Goal: Task Accomplishment & Management: Manage account settings

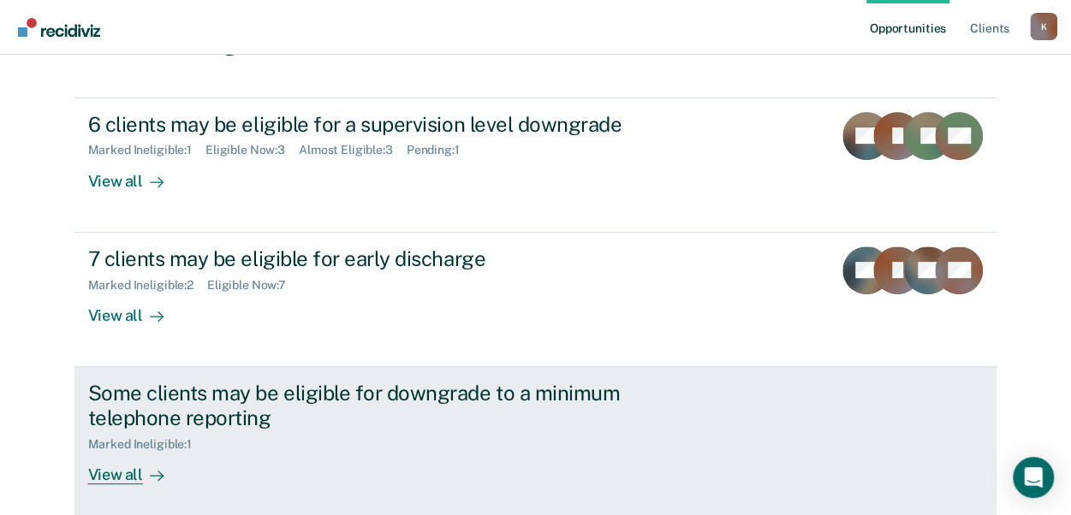
scroll to position [168, 0]
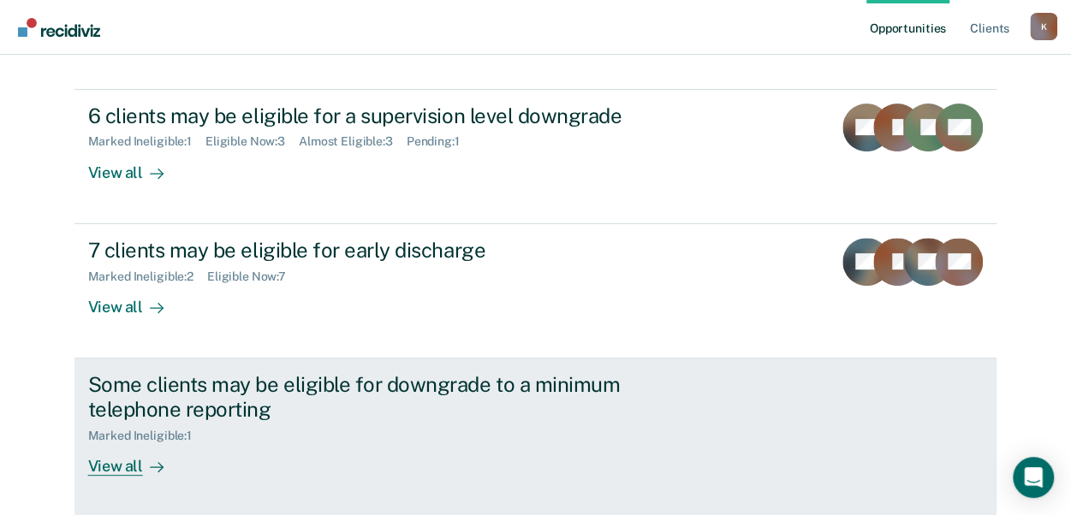
click at [104, 464] on div "View all" at bounding box center [136, 459] width 96 height 33
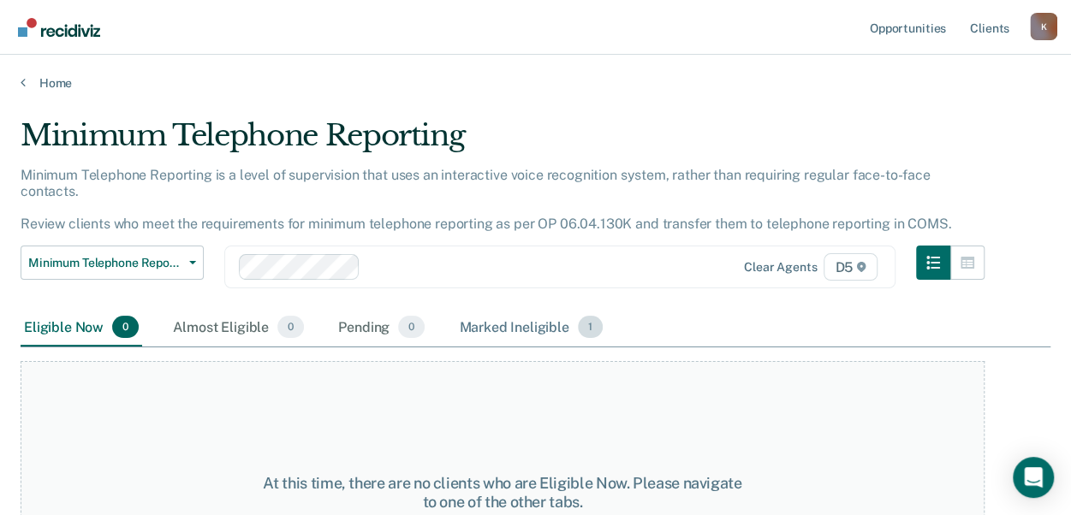
click at [476, 311] on div "Marked Ineligible 1" at bounding box center [530, 328] width 151 height 38
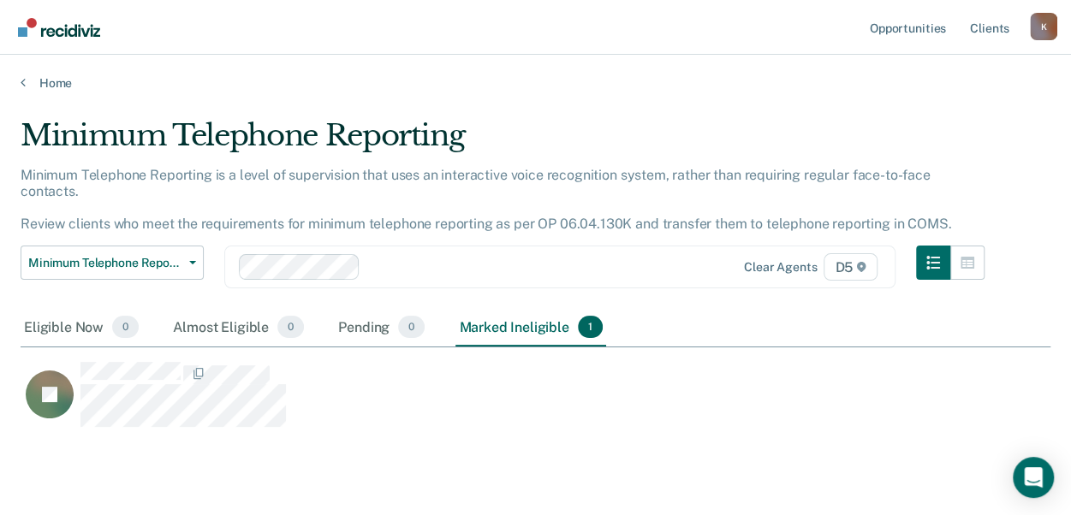
scroll to position [276, 1016]
click at [60, 92] on main "Minimum Telephone Reporting Minimum Telephone Reporting is a level of supervisi…" at bounding box center [535, 319] width 1071 height 457
click at [22, 80] on icon at bounding box center [23, 82] width 5 height 14
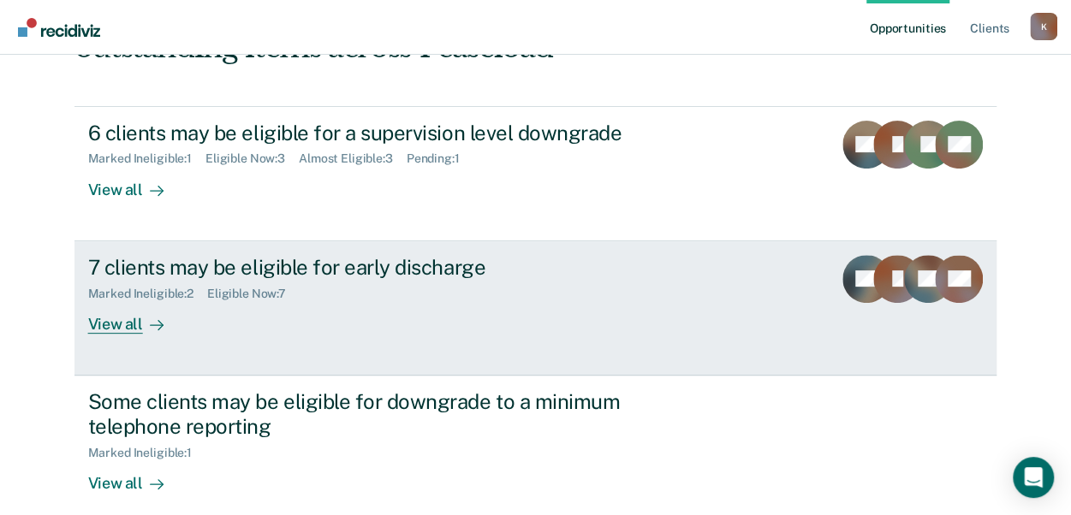
scroll to position [122, 0]
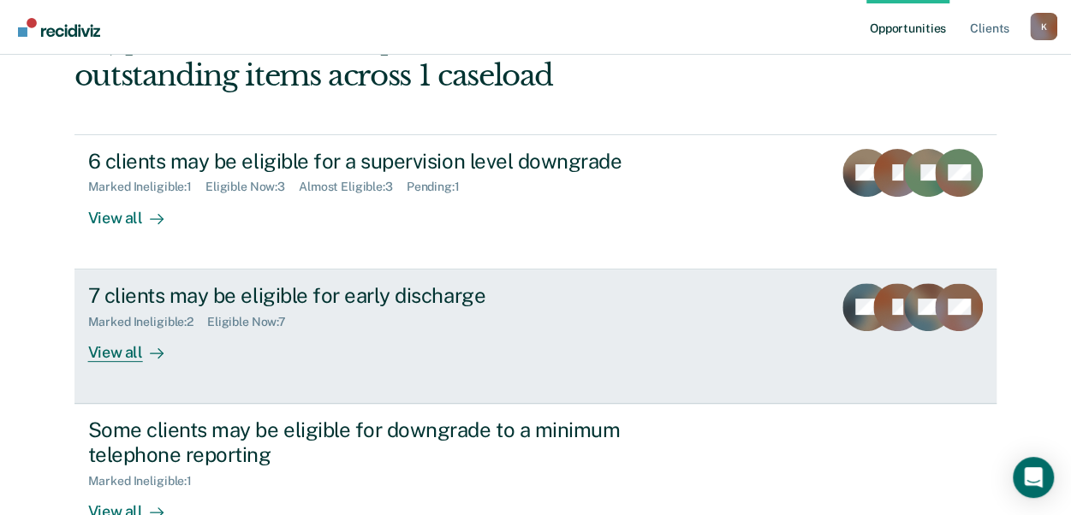
click at [91, 348] on div "View all" at bounding box center [136, 345] width 96 height 33
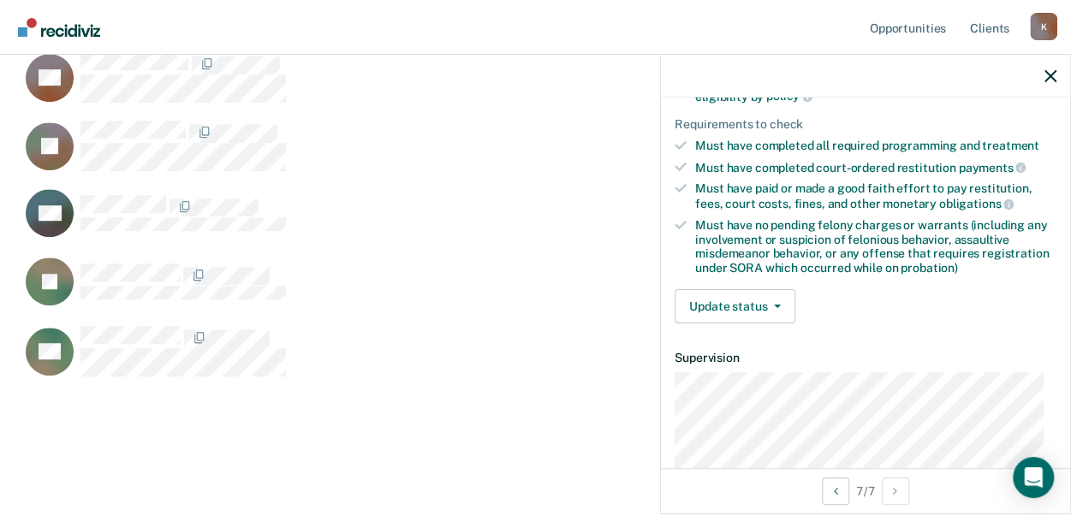
scroll to position [243, 0]
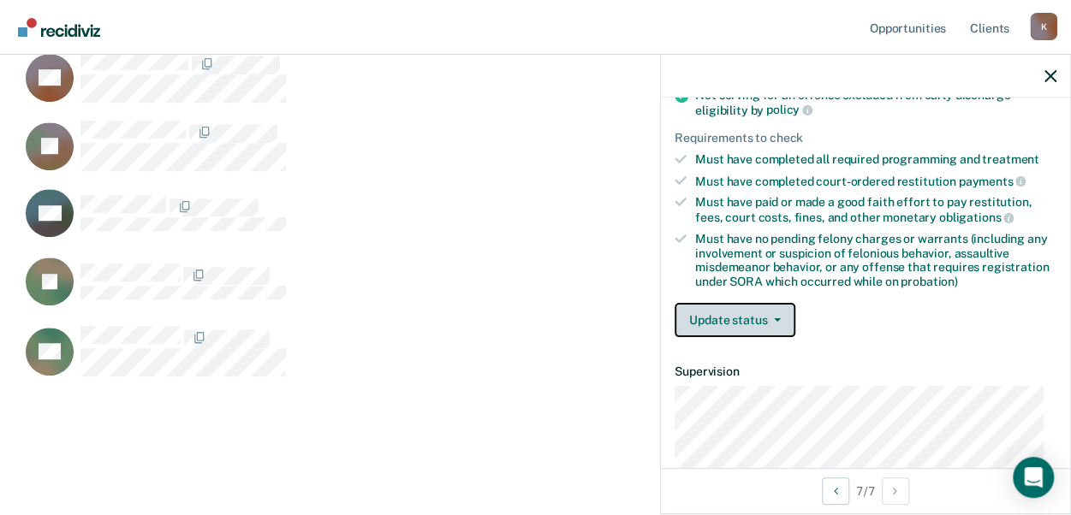
click at [769, 318] on span "button" at bounding box center [774, 319] width 14 height 3
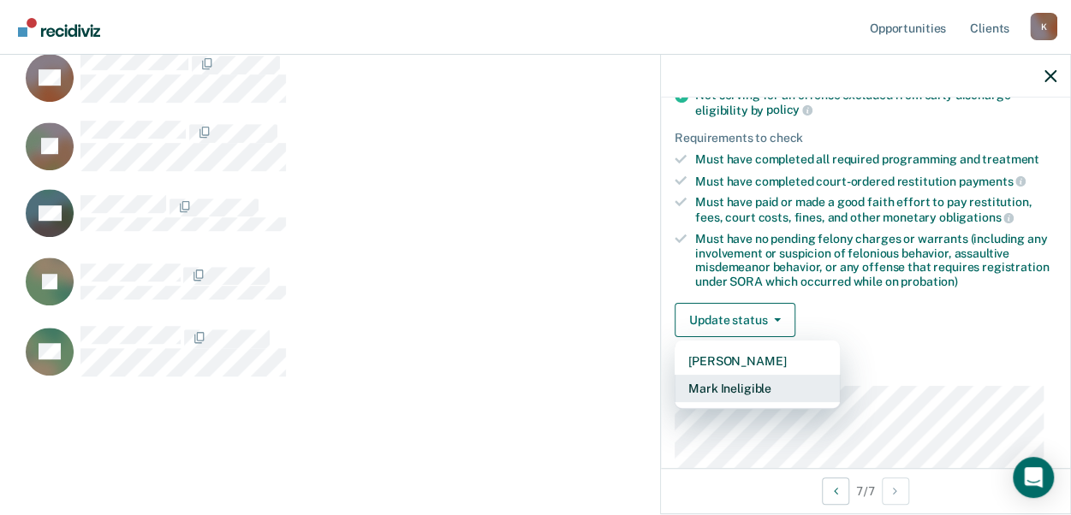
click at [763, 381] on button "Mark Ineligible" at bounding box center [756, 388] width 165 height 27
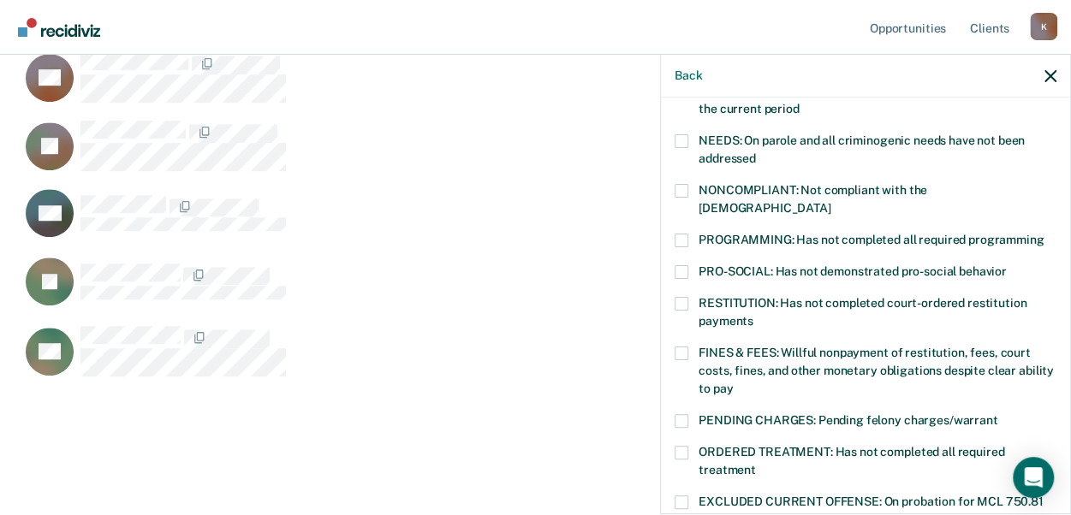
scroll to position [271, 0]
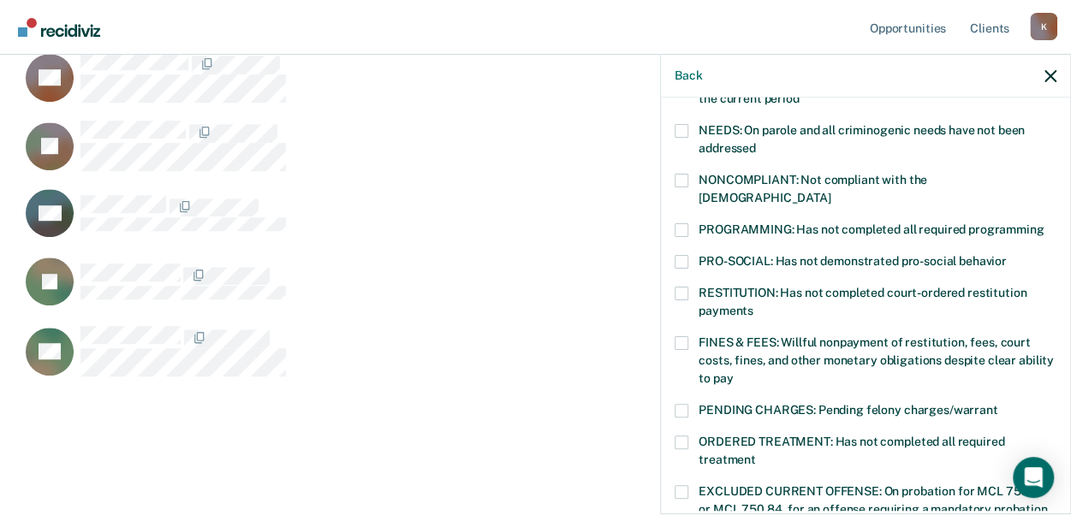
click at [690, 223] on label "PROGRAMMING: Has not completed all required programming" at bounding box center [865, 232] width 382 height 18
click at [1043, 223] on input "PROGRAMMING: Has not completed all required programming" at bounding box center [1043, 223] width 0 height 0
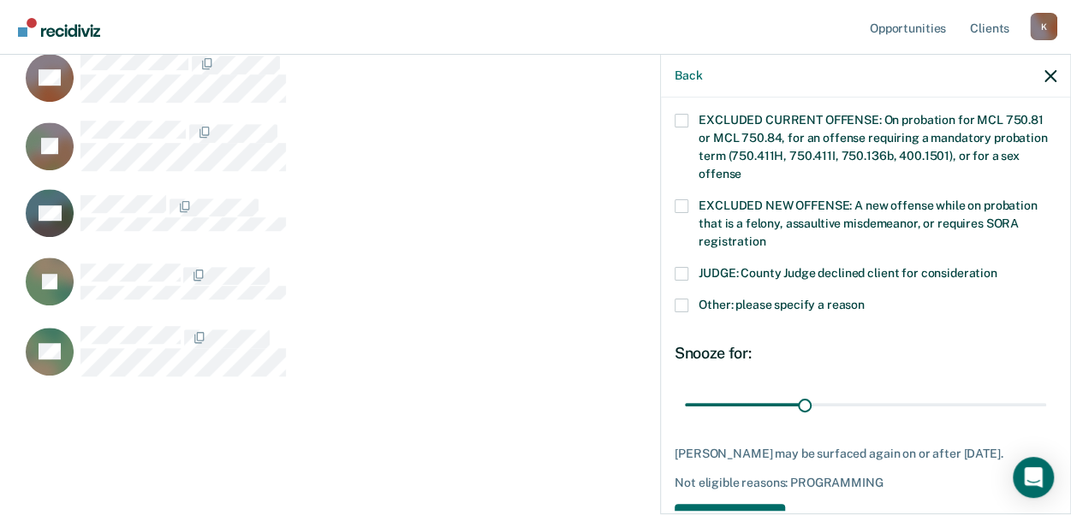
scroll to position [680, 0]
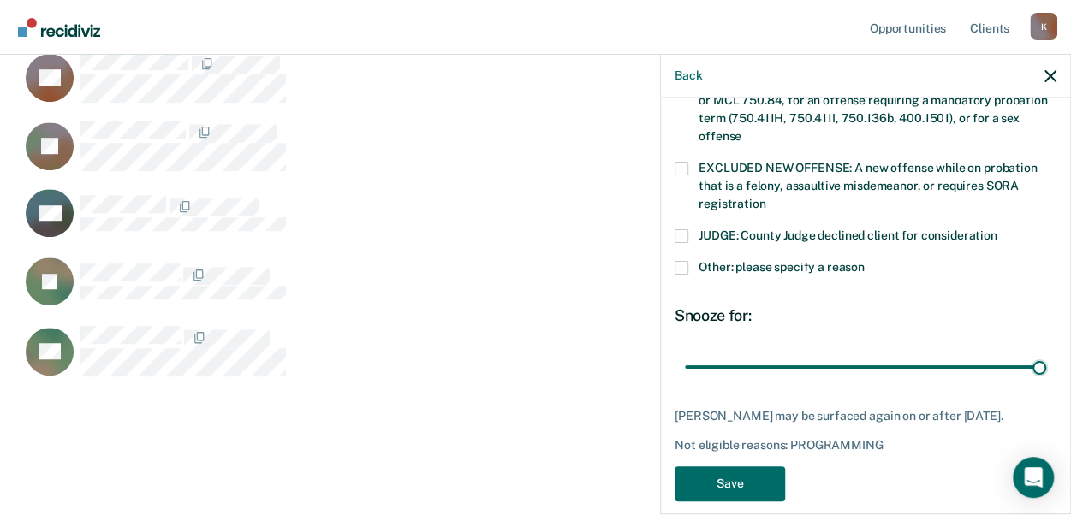
drag, startPoint x: 801, startPoint y: 343, endPoint x: 1039, endPoint y: 331, distance: 238.3
type input "90"
click at [1046, 352] on input "range" at bounding box center [865, 367] width 361 height 30
click at [714, 485] on button "Save" at bounding box center [729, 483] width 110 height 35
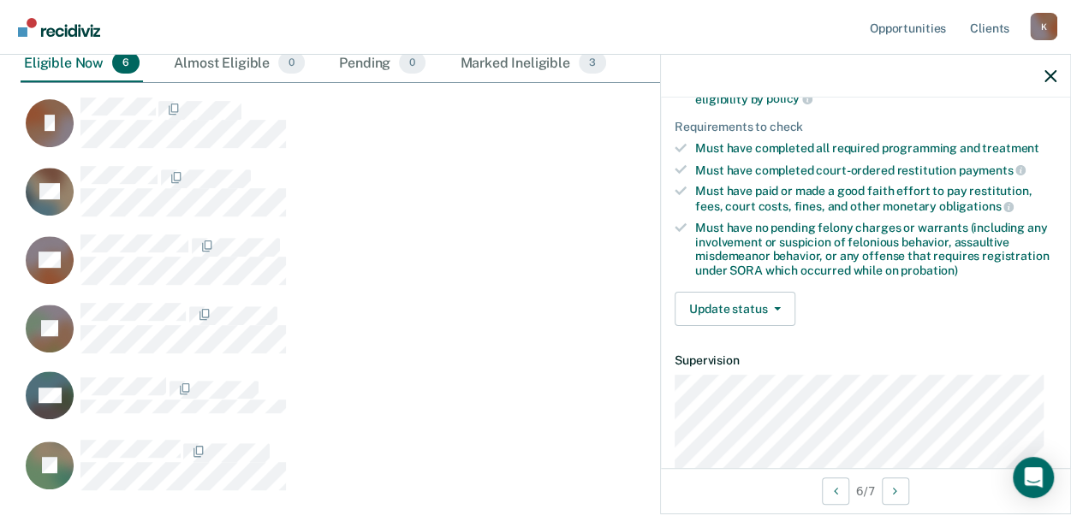
scroll to position [285, 0]
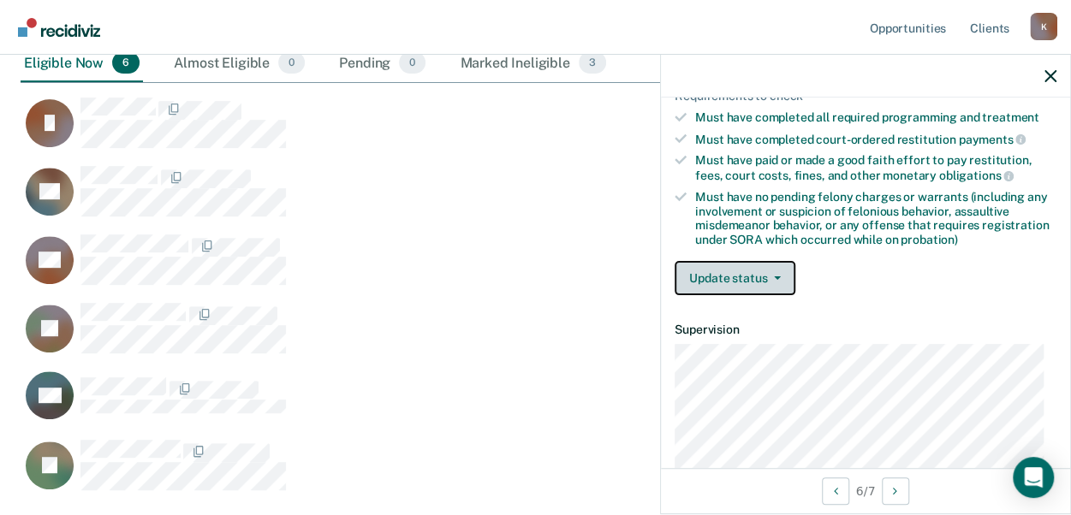
click at [763, 274] on button "Update status" at bounding box center [734, 278] width 121 height 34
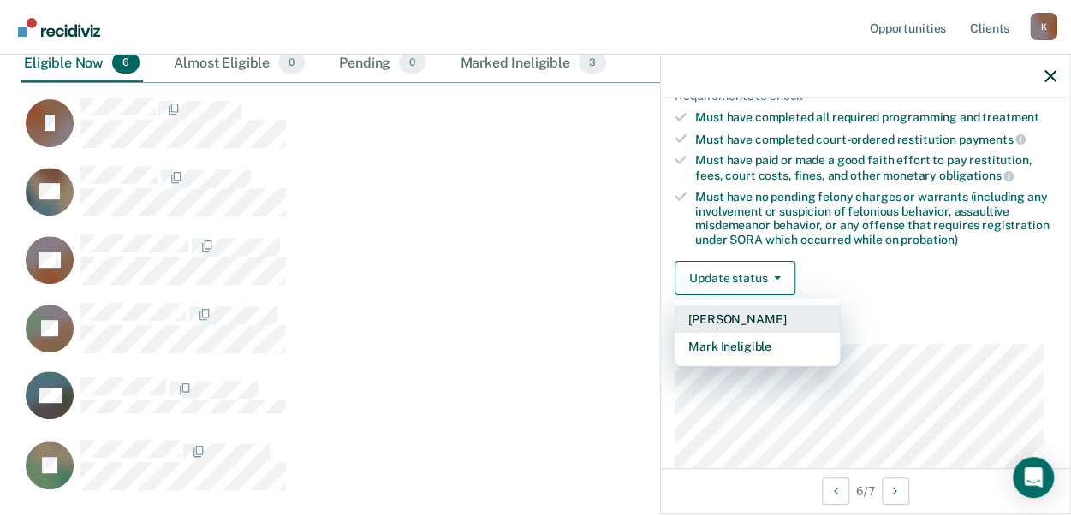
click at [731, 311] on button "[PERSON_NAME]" at bounding box center [756, 319] width 165 height 27
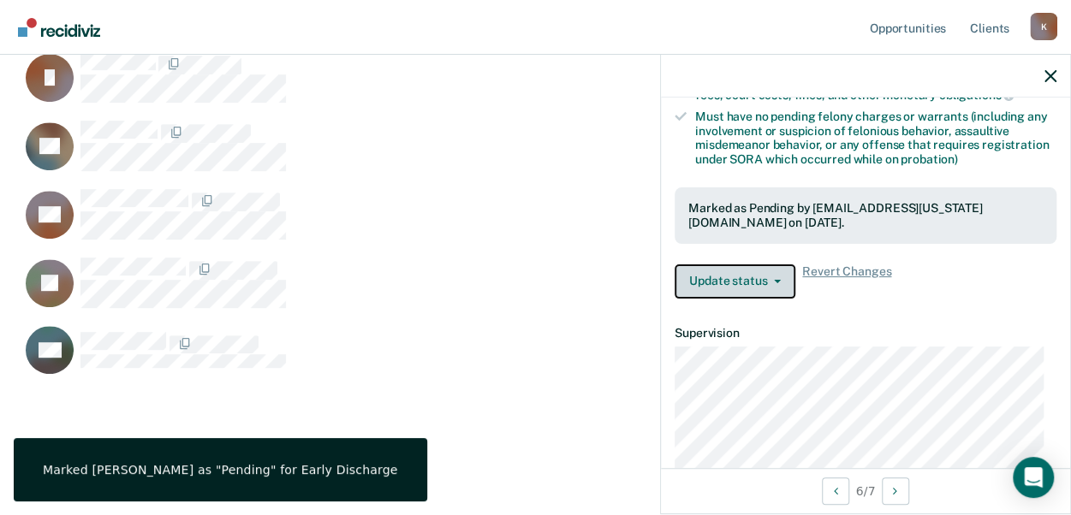
scroll to position [344, 0]
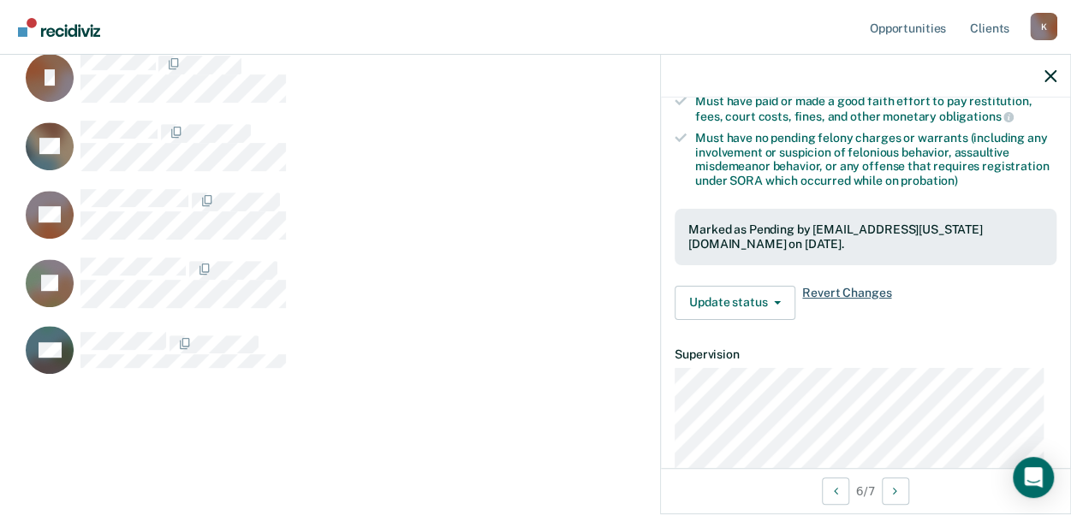
click at [850, 287] on span "Revert Changes" at bounding box center [846, 303] width 89 height 34
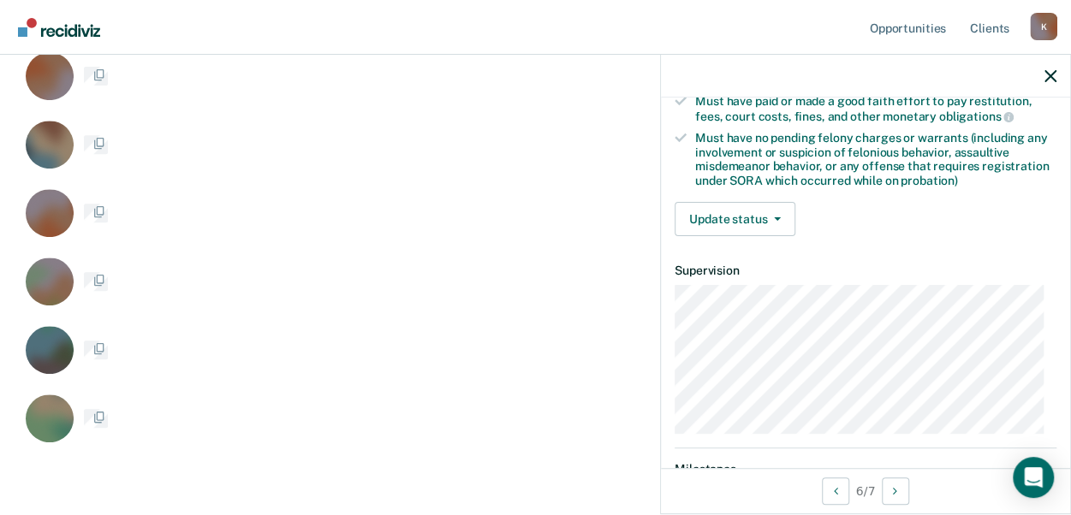
scroll to position [634, 1016]
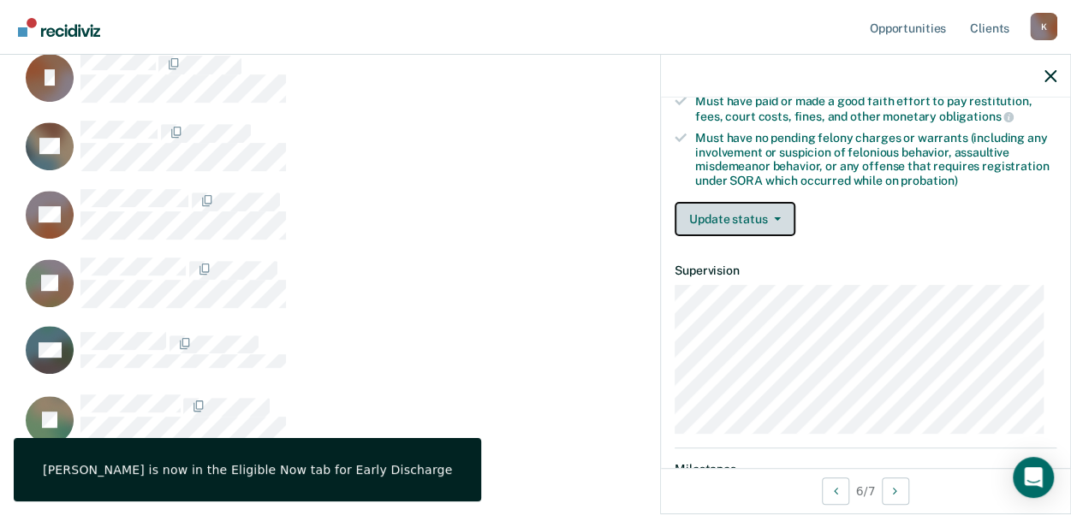
click at [722, 207] on button "Update status" at bounding box center [734, 219] width 121 height 34
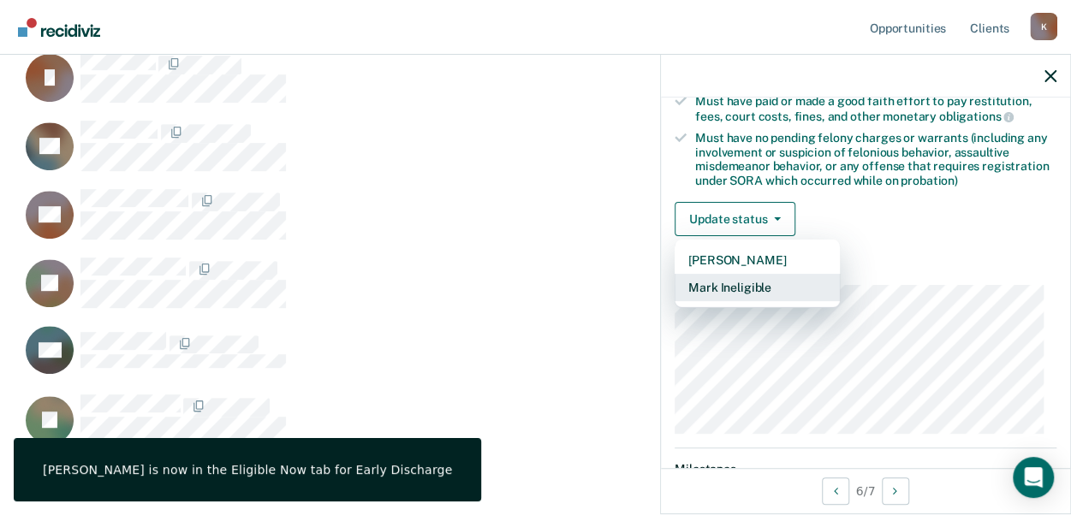
click at [710, 280] on button "Mark Ineligible" at bounding box center [756, 287] width 165 height 27
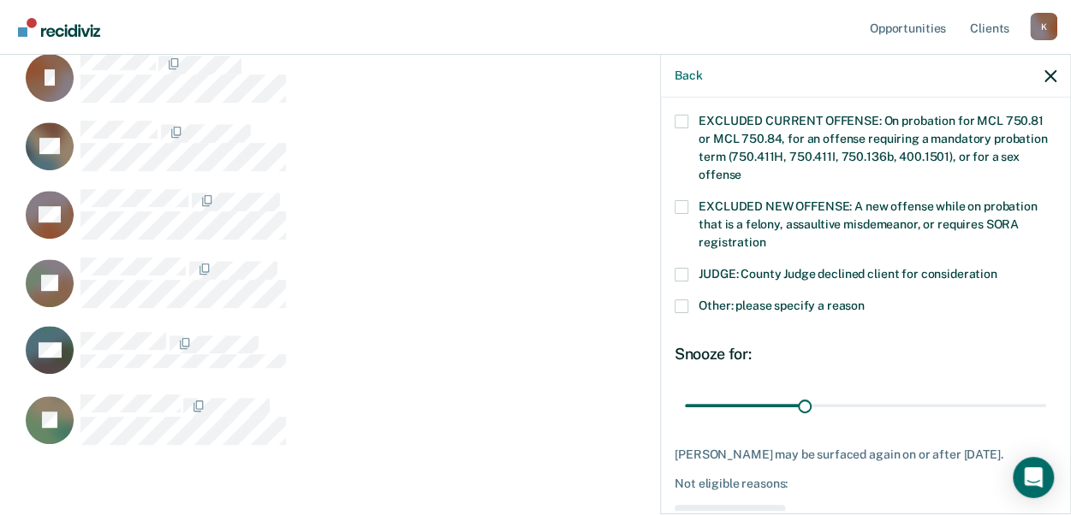
scroll to position [656, 0]
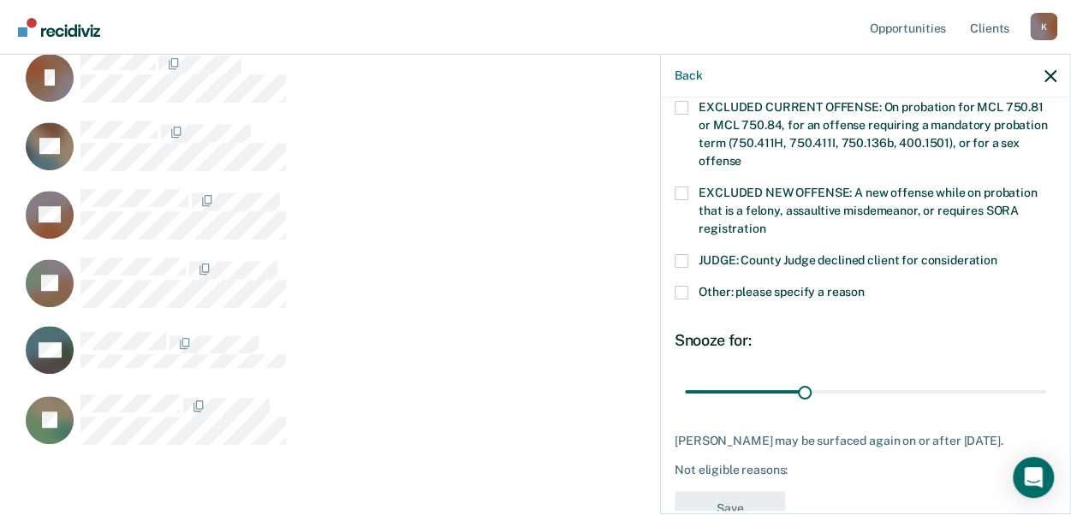
click at [683, 286] on span at bounding box center [681, 293] width 14 height 14
click at [864, 286] on input "Other: please specify a reason" at bounding box center [864, 286] width 0 height 0
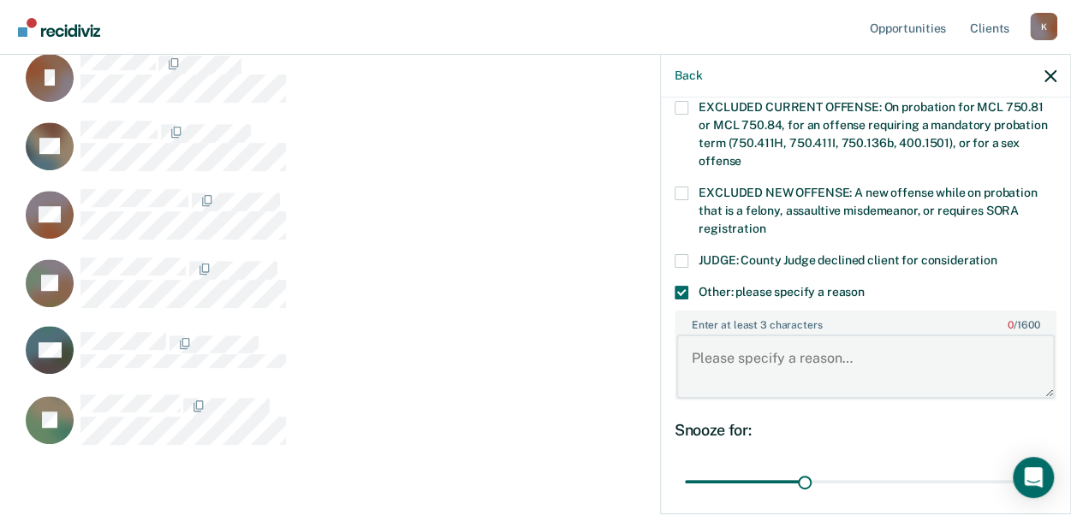
click at [735, 335] on textarea "Enter at least 3 characters 0 / 1600" at bounding box center [865, 366] width 378 height 63
click at [700, 339] on textarea "has victim in case, he may motion. discharge discussed at orientation." at bounding box center [865, 366] width 378 height 63
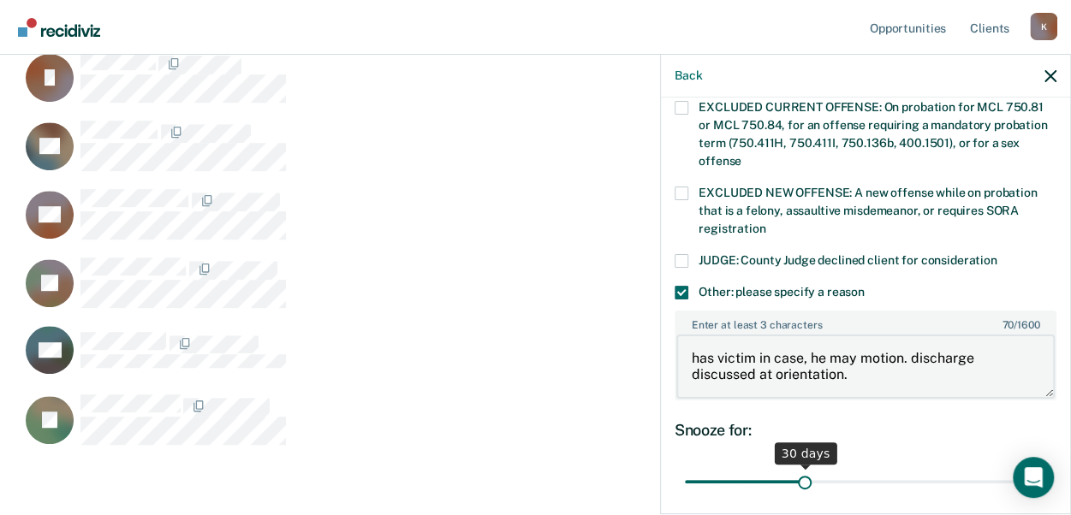
type textarea "has victim in case, he may motion. discharge discussed at orientation."
drag, startPoint x: 799, startPoint y: 462, endPoint x: 1063, endPoint y: 421, distance: 267.7
type input "90"
click at [1046, 466] on input "range" at bounding box center [865, 481] width 361 height 30
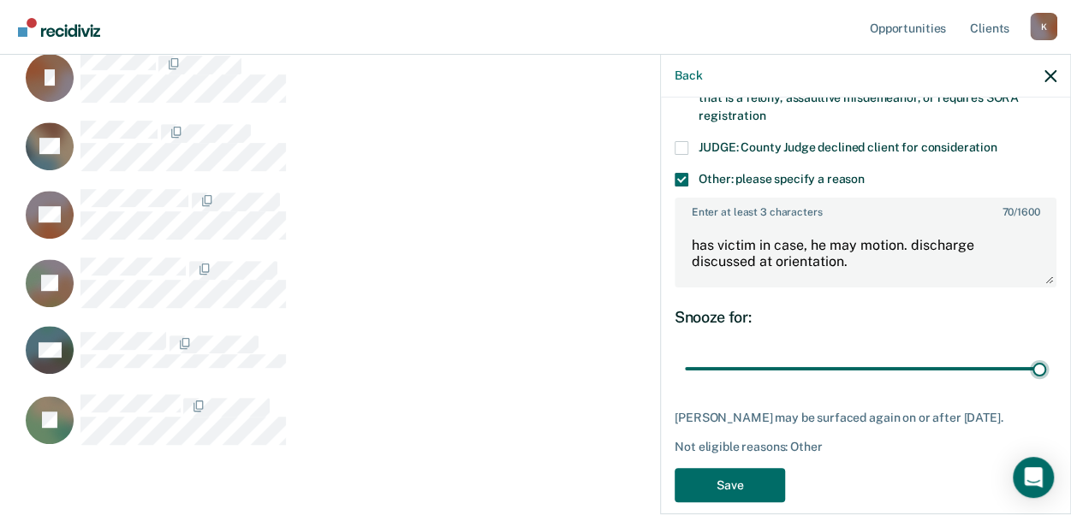
scroll to position [784, 0]
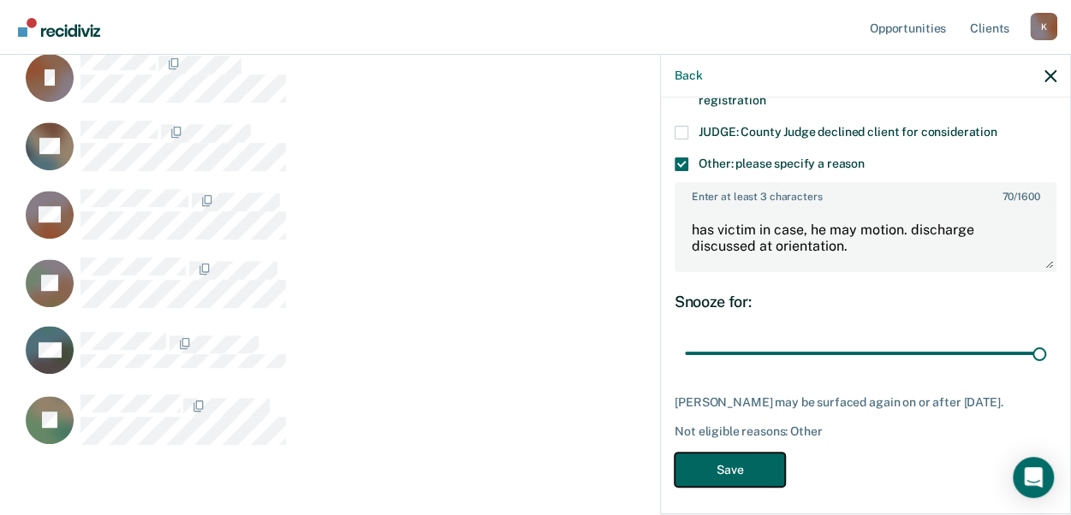
click at [712, 461] on button "Save" at bounding box center [729, 470] width 110 height 35
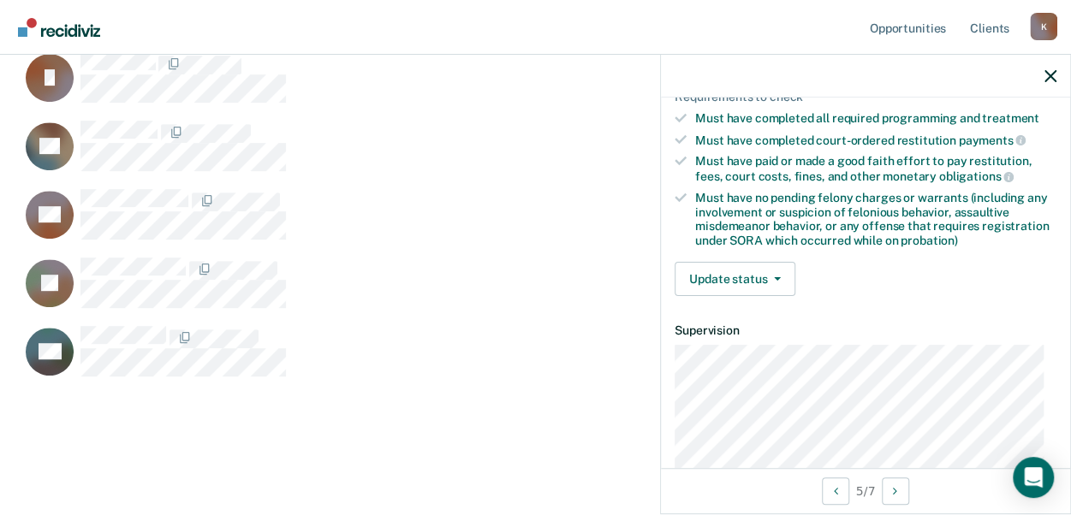
scroll to position [313, 0]
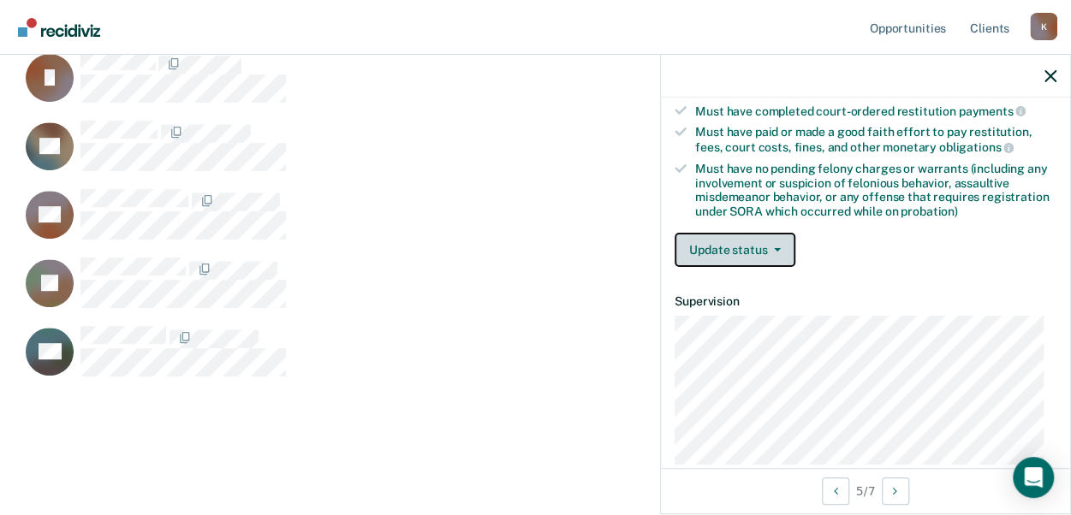
click at [728, 235] on button "Update status" at bounding box center [734, 250] width 121 height 34
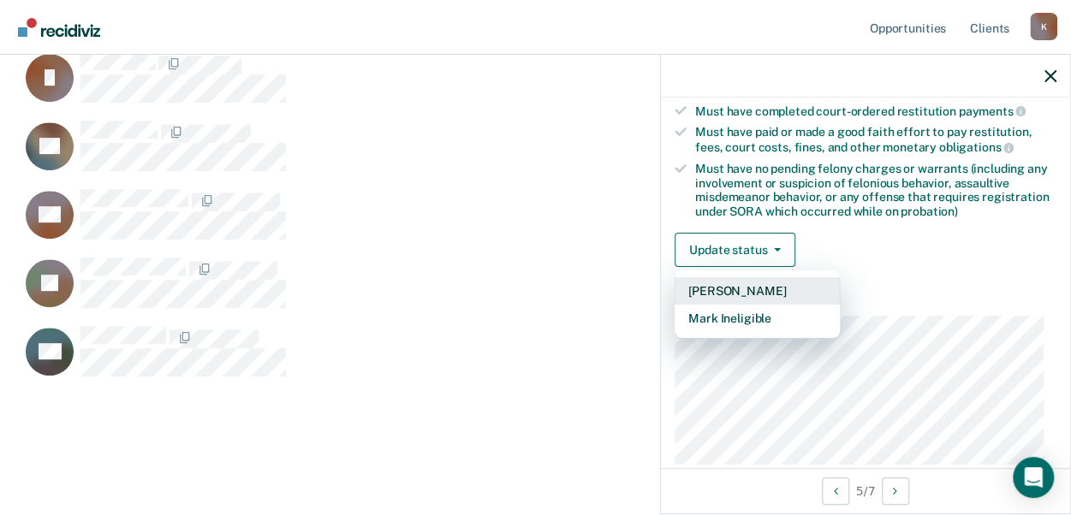
click at [730, 282] on button "[PERSON_NAME]" at bounding box center [756, 290] width 165 height 27
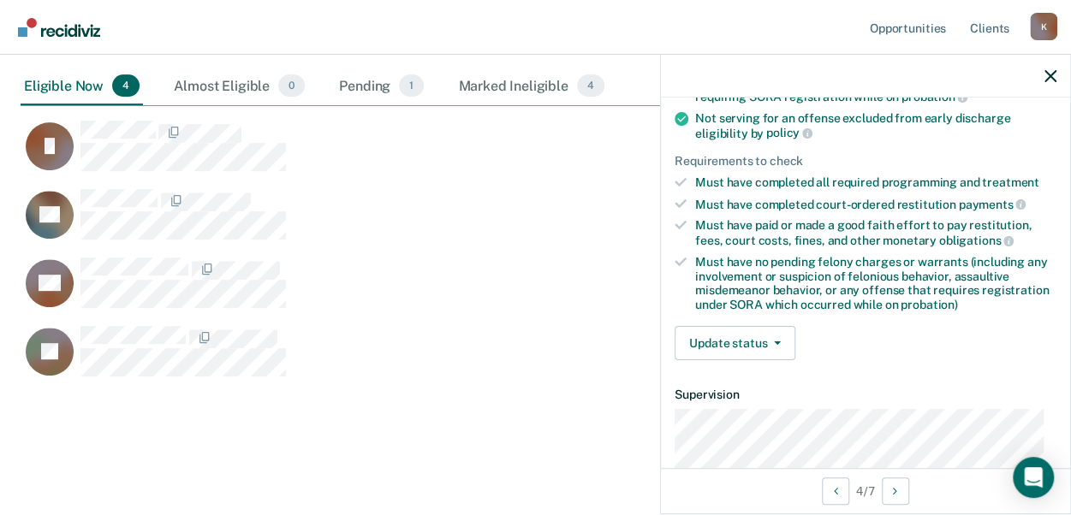
scroll to position [186, 0]
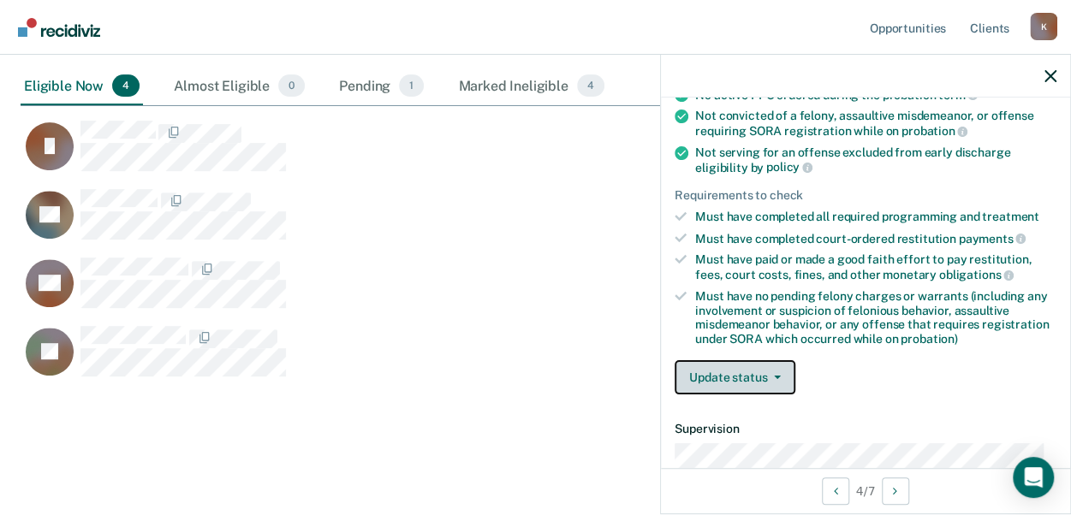
click at [715, 373] on button "Update status" at bounding box center [734, 377] width 121 height 34
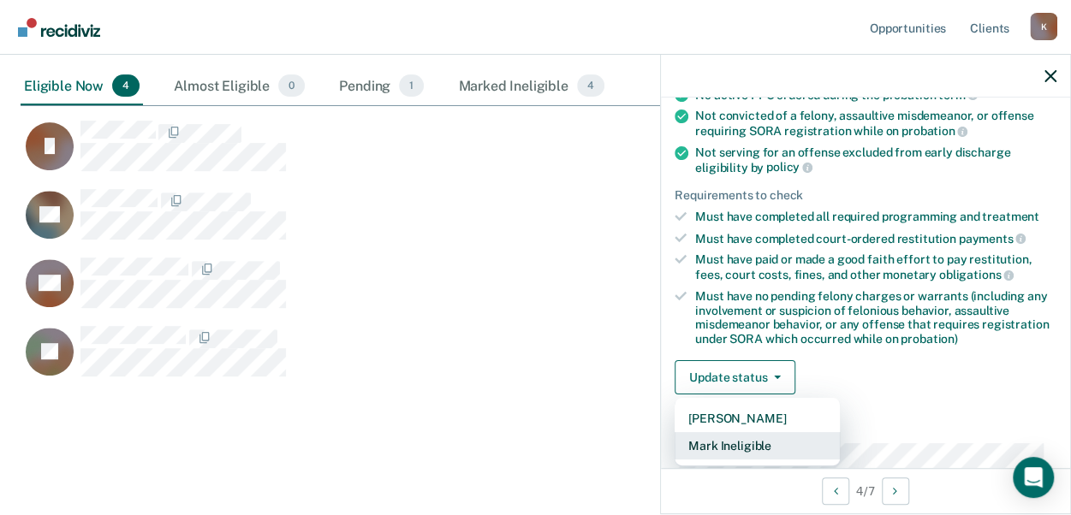
click at [740, 444] on button "Mark Ineligible" at bounding box center [756, 445] width 165 height 27
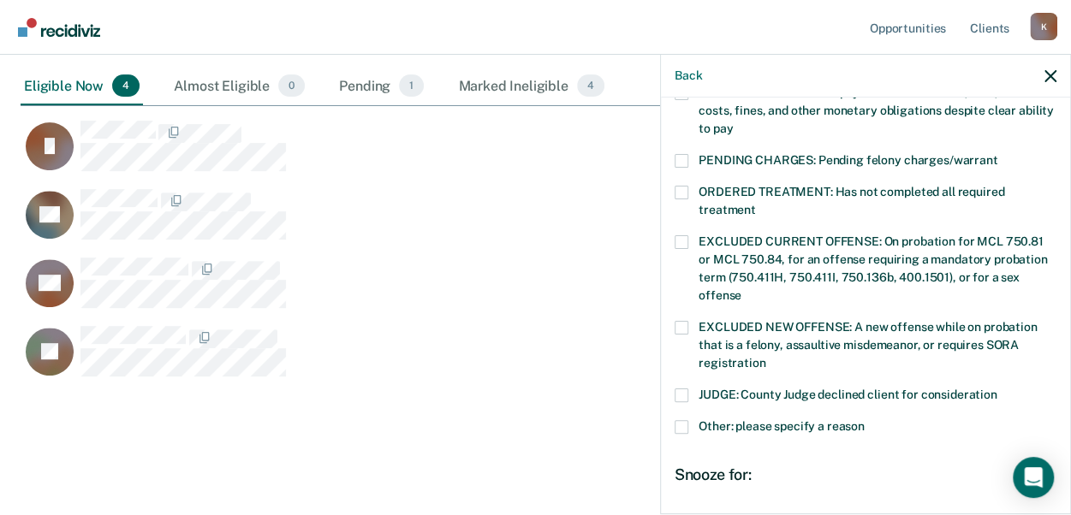
scroll to position [528, 0]
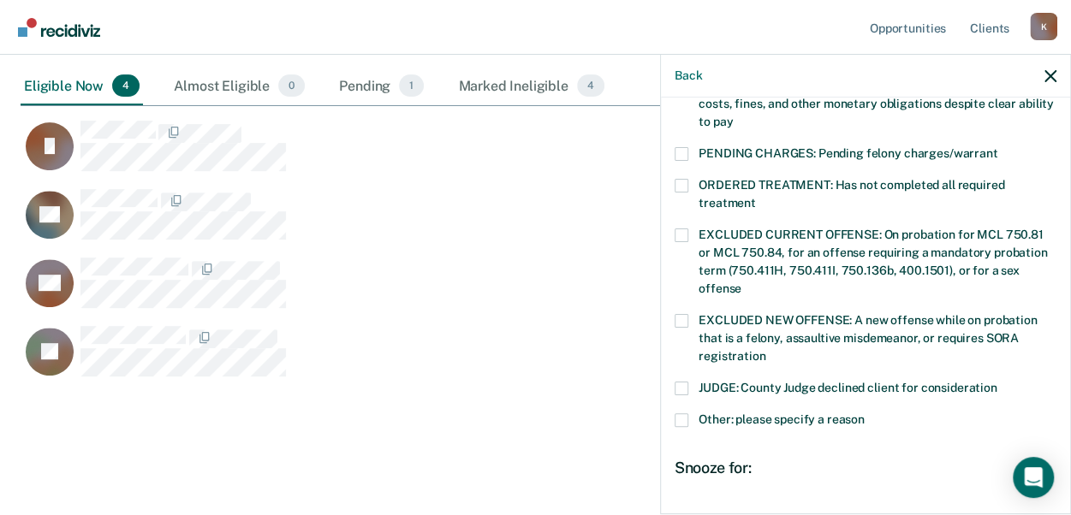
click at [686, 382] on span at bounding box center [681, 389] width 14 height 14
click at [997, 382] on input "JUDGE: County Judge declined client for consideration" at bounding box center [997, 382] width 0 height 0
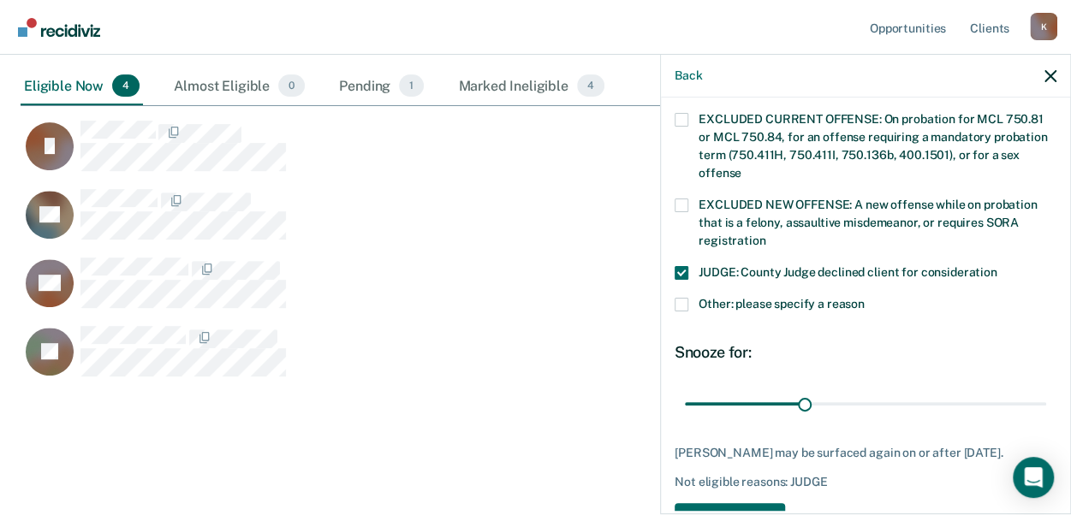
scroll to position [695, 0]
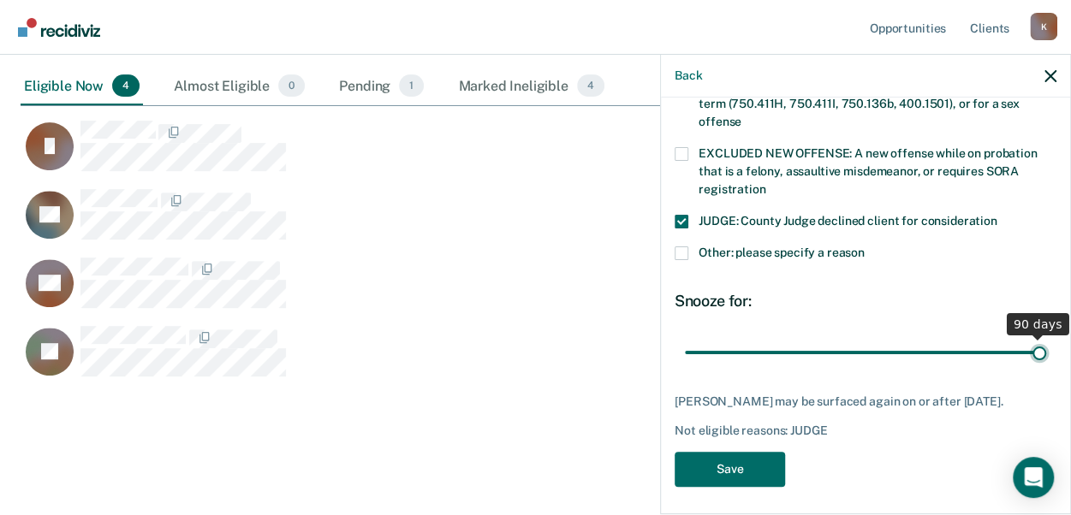
drag, startPoint x: 800, startPoint y: 328, endPoint x: 1089, endPoint y: 268, distance: 294.6
type input "90"
click at [1046, 337] on input "range" at bounding box center [865, 352] width 361 height 30
click at [680, 247] on span at bounding box center [681, 254] width 14 height 14
click at [864, 247] on input "Other: please specify a reason" at bounding box center [864, 247] width 0 height 0
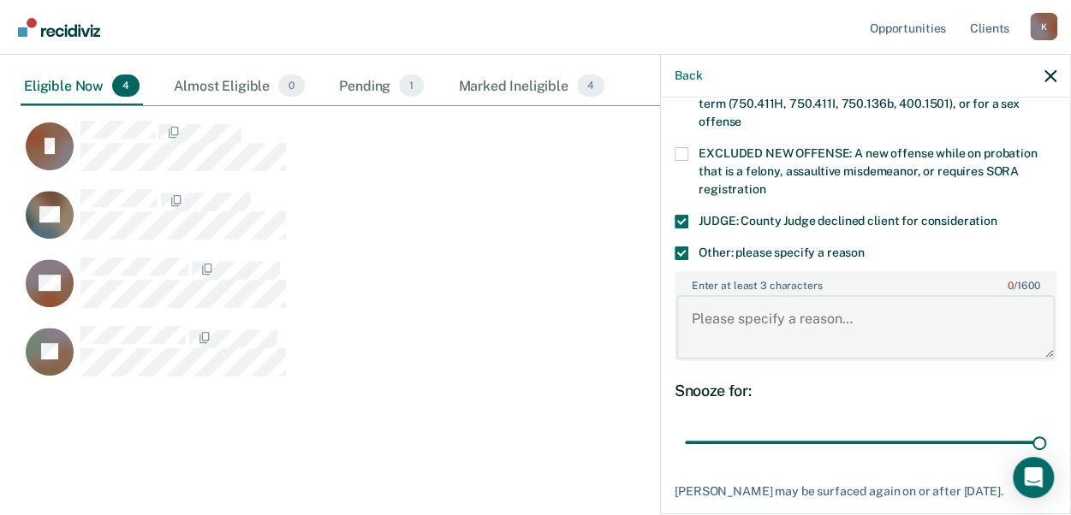
click at [726, 295] on textarea "Enter at least 3 characters 0 / 1600" at bounding box center [865, 326] width 378 height 63
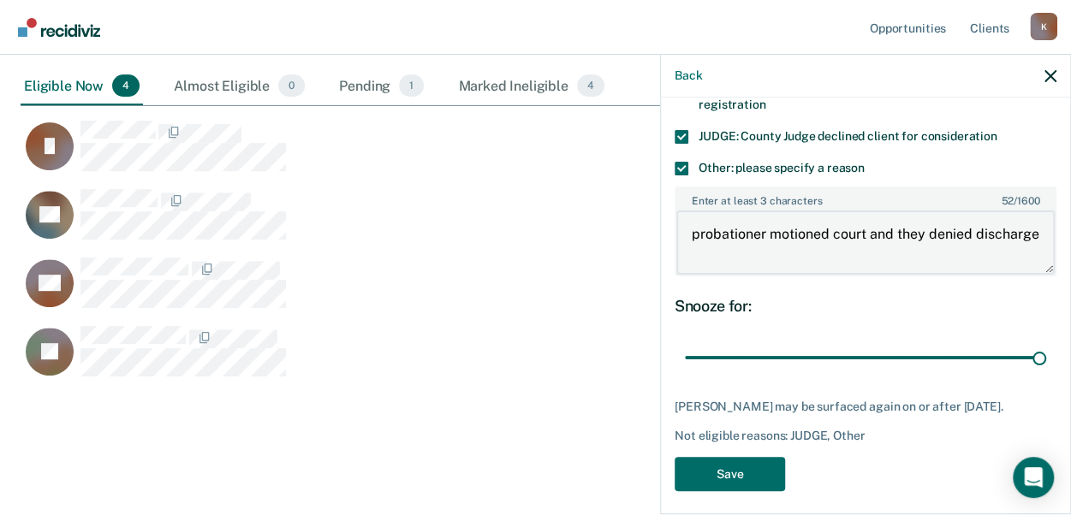
scroll to position [784, 0]
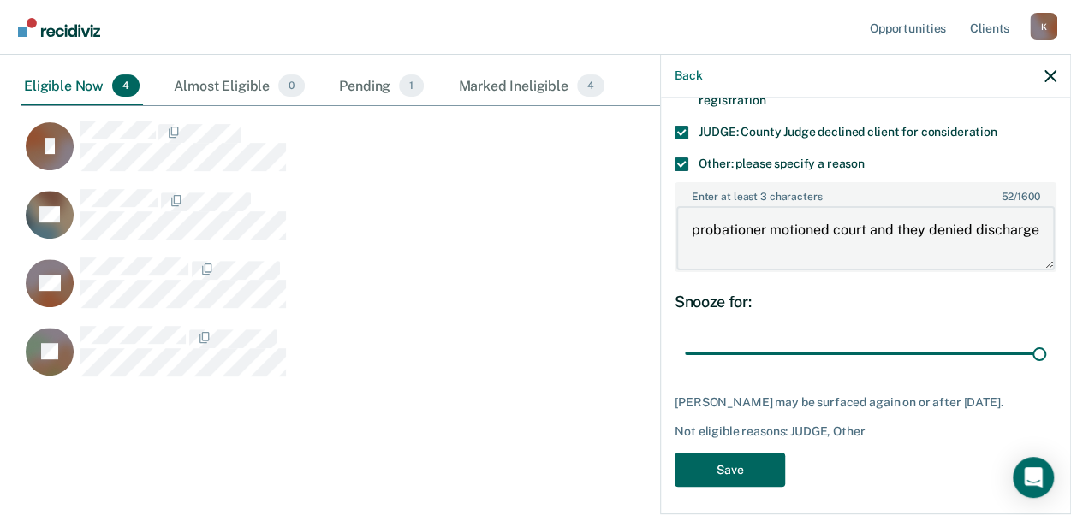
type textarea "probationer motioned court and they denied discharge"
click at [753, 461] on button "Save" at bounding box center [729, 470] width 110 height 35
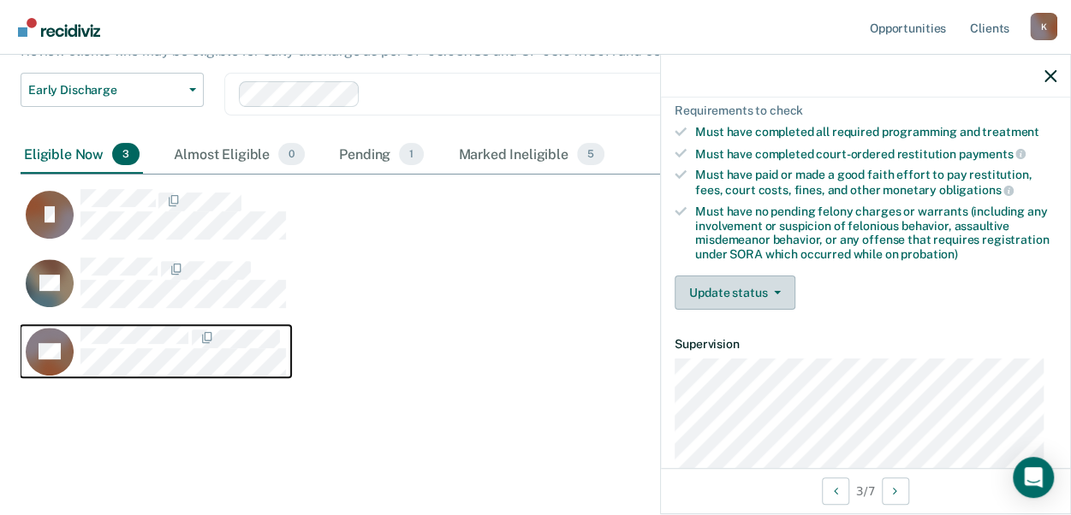
scroll to position [271, 0]
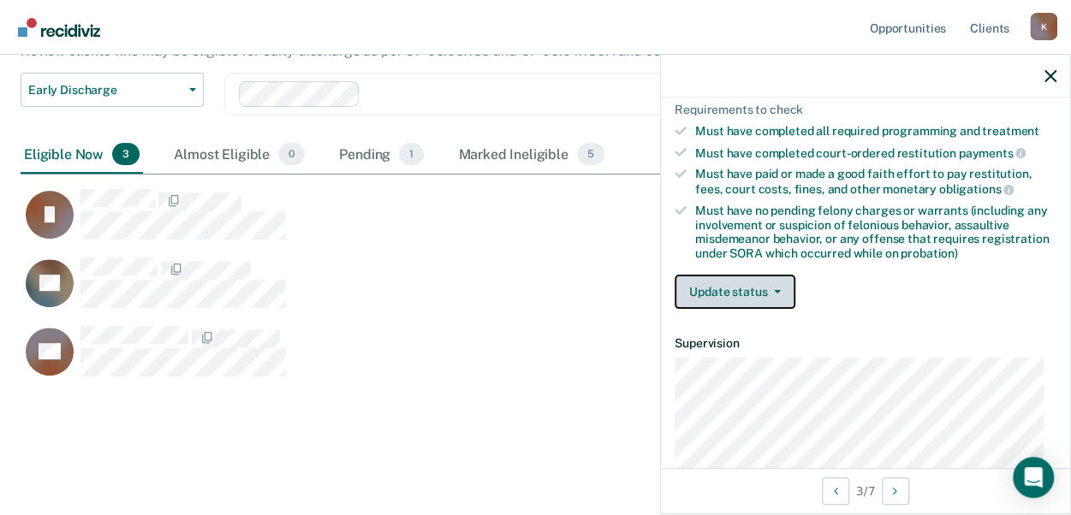
click at [729, 285] on button "Update status" at bounding box center [734, 292] width 121 height 34
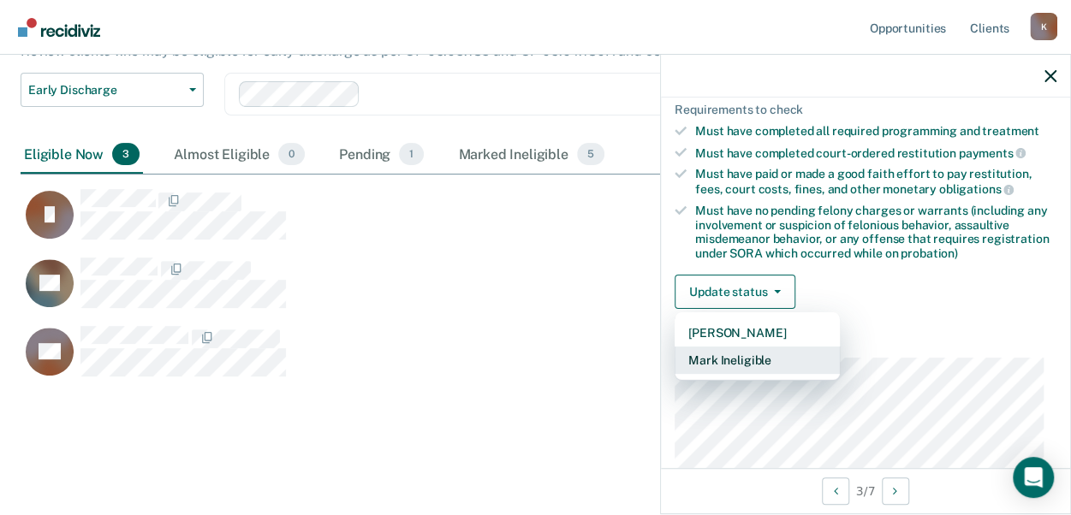
click at [705, 357] on button "Mark Ineligible" at bounding box center [756, 360] width 165 height 27
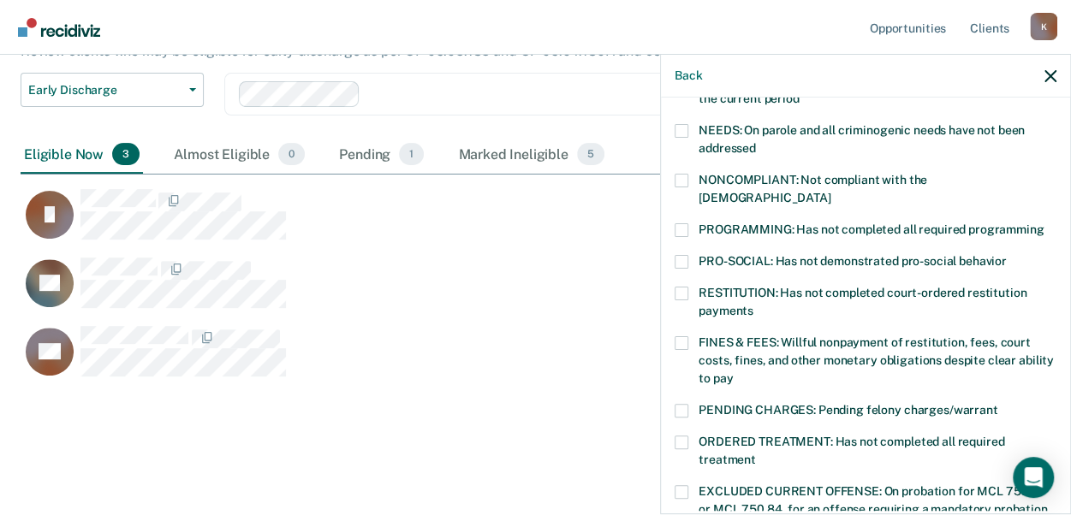
click at [687, 223] on label "PROGRAMMING: Has not completed all required programming" at bounding box center [865, 232] width 382 height 18
click at [1043, 223] on input "PROGRAMMING: Has not completed all required programming" at bounding box center [1043, 223] width 0 height 0
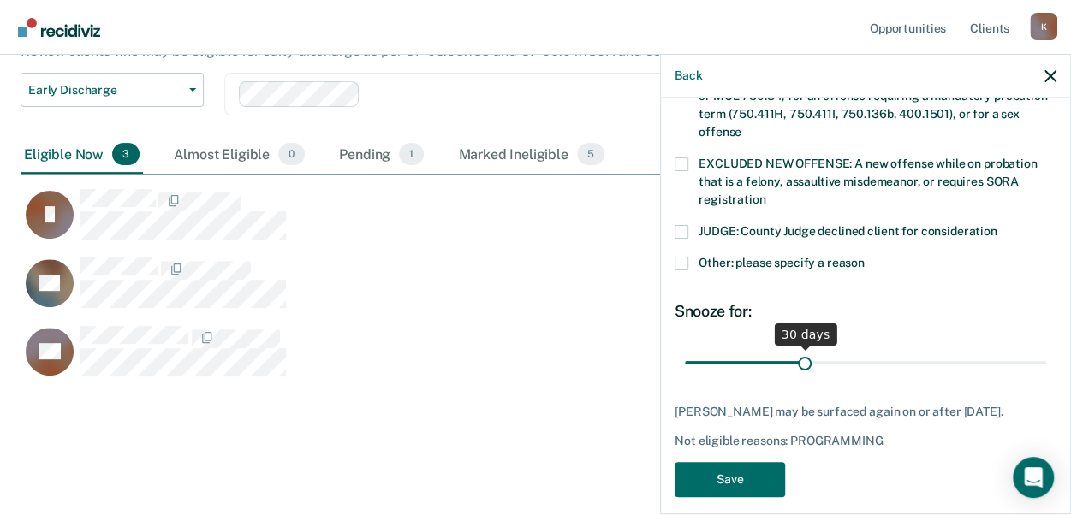
scroll to position [695, 0]
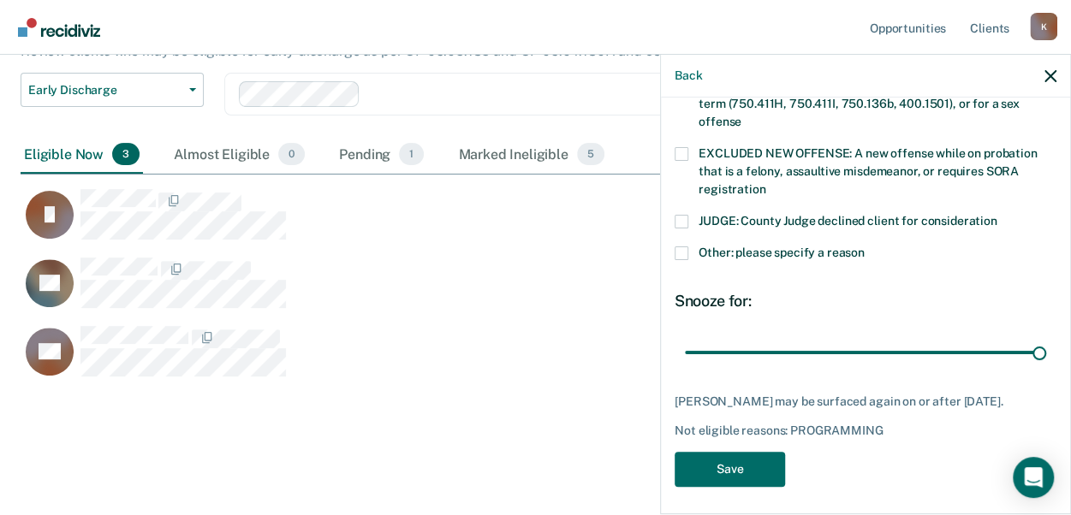
drag, startPoint x: 794, startPoint y: 331, endPoint x: 1059, endPoint y: 294, distance: 267.2
type input "90"
click at [1046, 337] on input "range" at bounding box center [865, 352] width 361 height 30
click at [726, 463] on button "Save" at bounding box center [729, 469] width 110 height 35
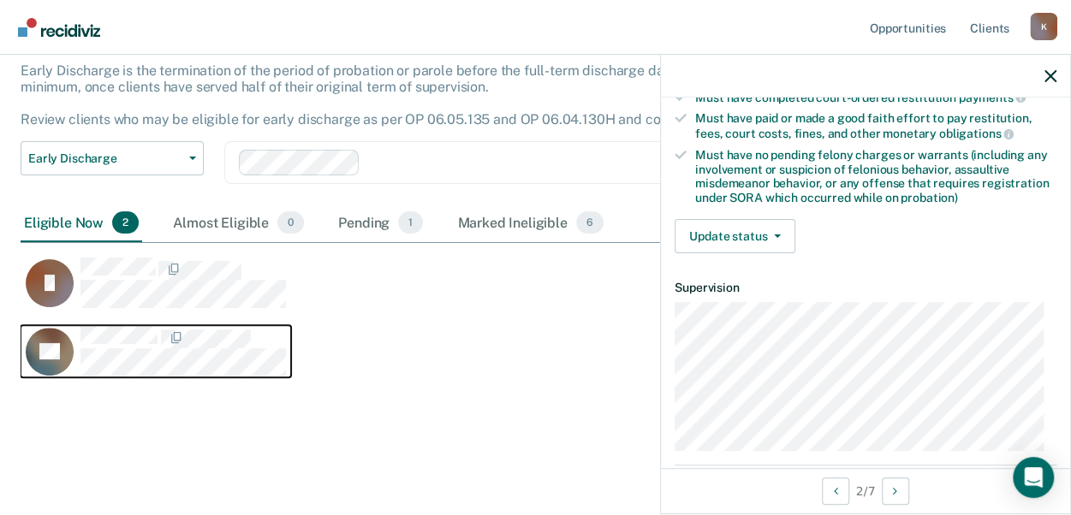
scroll to position [342, 0]
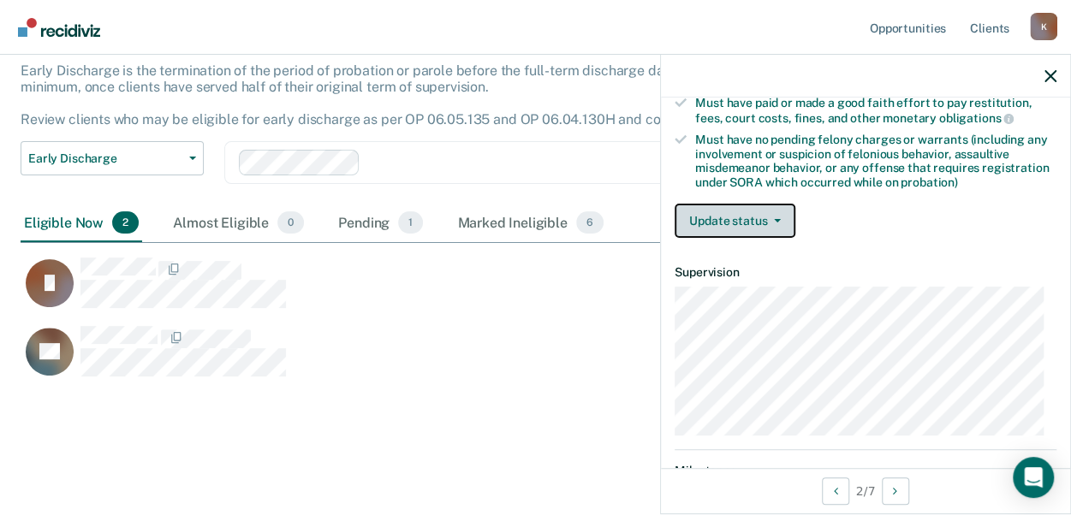
click at [741, 216] on button "Update status" at bounding box center [734, 221] width 121 height 34
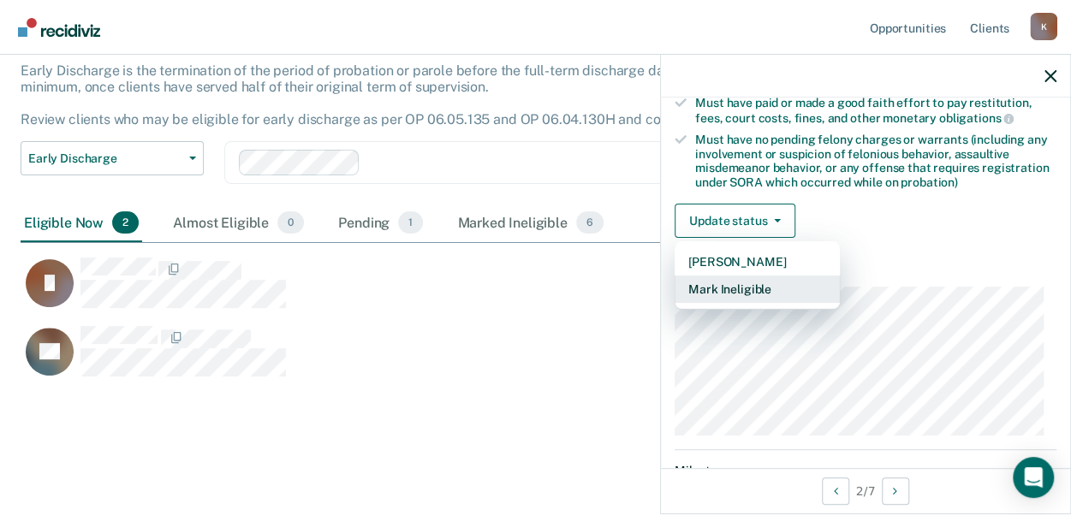
click at [765, 287] on button "Mark Ineligible" at bounding box center [756, 289] width 165 height 27
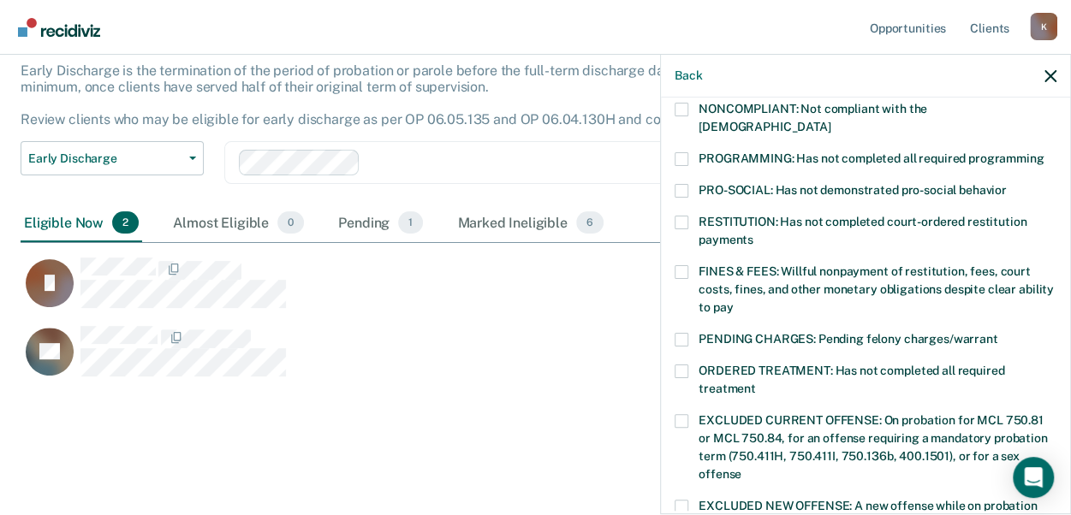
drag, startPoint x: 685, startPoint y: 138, endPoint x: 738, endPoint y: 226, distance: 102.9
click at [685, 152] on span at bounding box center [681, 159] width 14 height 14
click at [1043, 152] on input "PROGRAMMING: Has not completed all required programming" at bounding box center [1043, 152] width 0 height 0
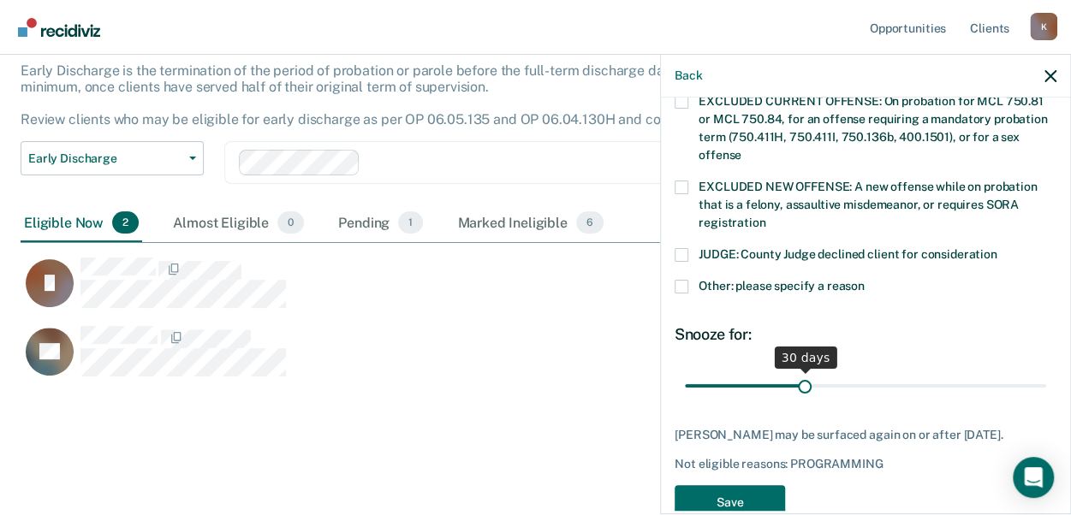
scroll to position [680, 0]
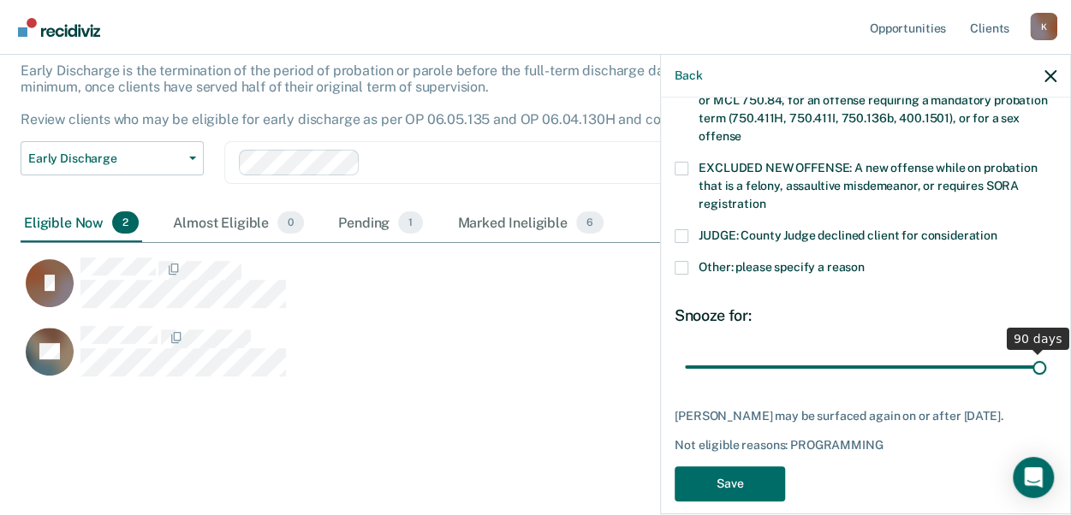
drag, startPoint x: 798, startPoint y: 350, endPoint x: 1067, endPoint y: 344, distance: 269.7
type input "90"
click at [1046, 352] on input "range" at bounding box center [865, 367] width 361 height 30
click at [684, 466] on button "Save" at bounding box center [729, 483] width 110 height 35
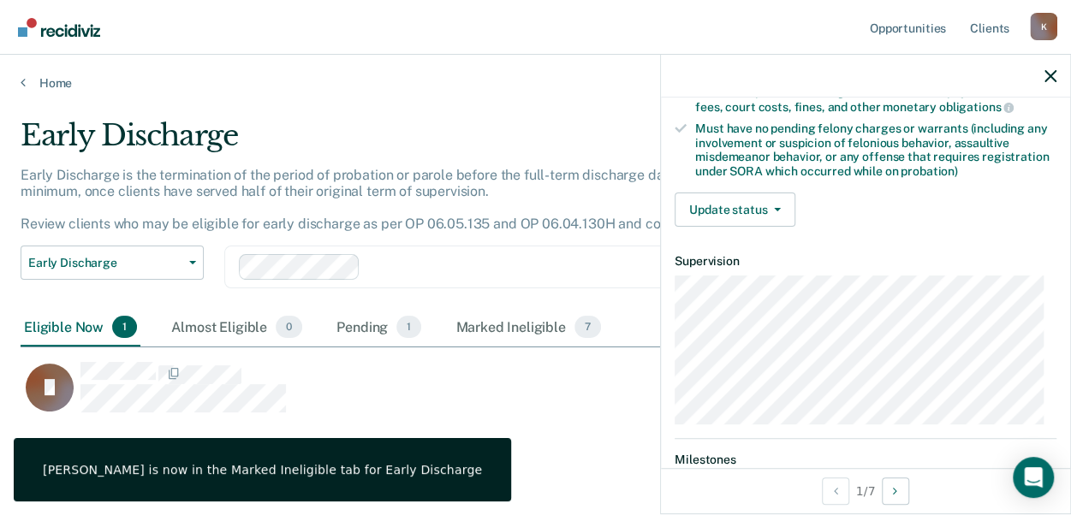
scroll to position [272, 0]
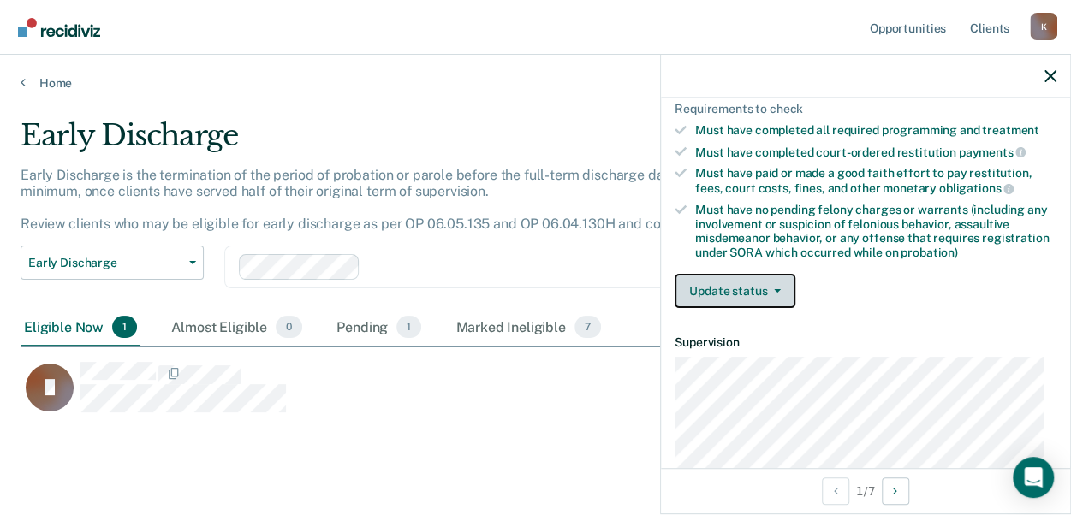
click at [735, 278] on button "Update status" at bounding box center [734, 291] width 121 height 34
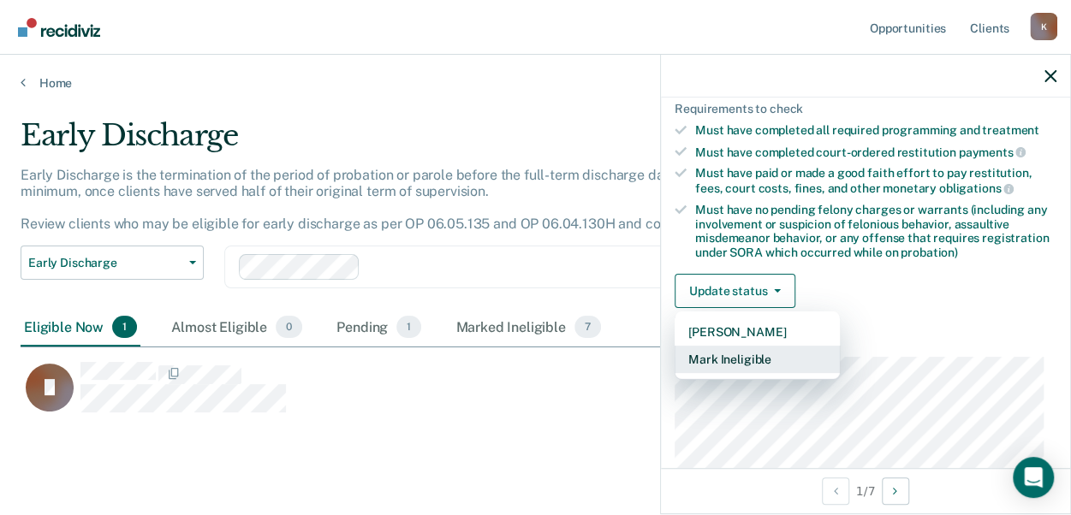
click at [735, 350] on button "Mark Ineligible" at bounding box center [756, 359] width 165 height 27
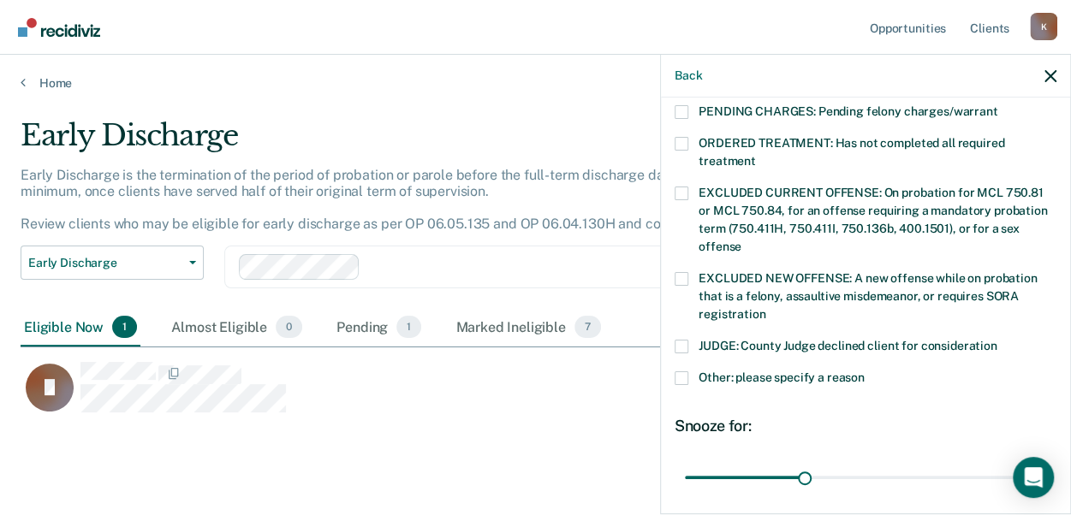
scroll to position [615, 0]
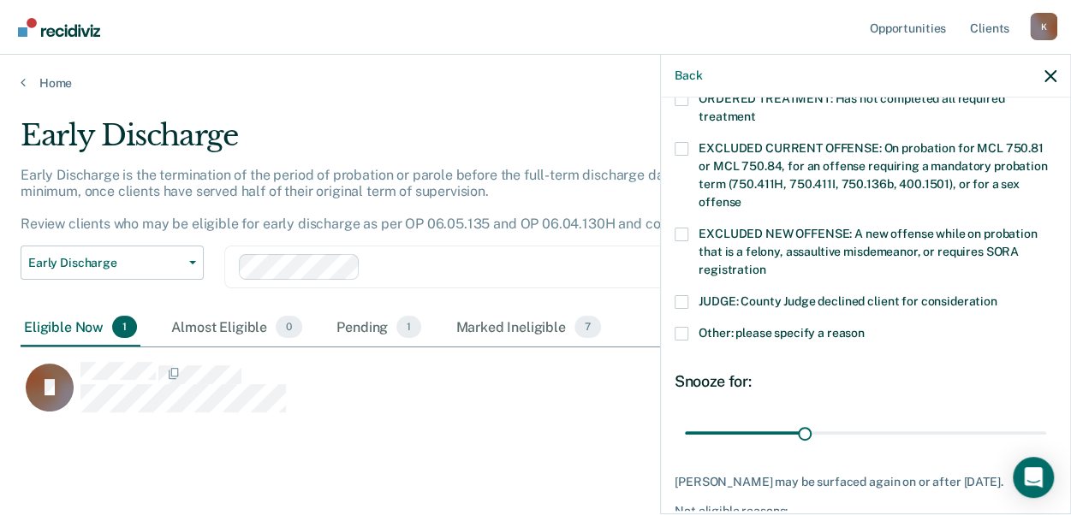
drag, startPoint x: 685, startPoint y: 280, endPoint x: 681, endPoint y: 301, distance: 21.7
click at [685, 295] on span at bounding box center [681, 302] width 14 height 14
click at [997, 295] on input "JUDGE: County Judge declined client for consideration" at bounding box center [997, 295] width 0 height 0
click at [680, 327] on span at bounding box center [681, 334] width 14 height 14
click at [864, 327] on input "Other: please specify a reason" at bounding box center [864, 327] width 0 height 0
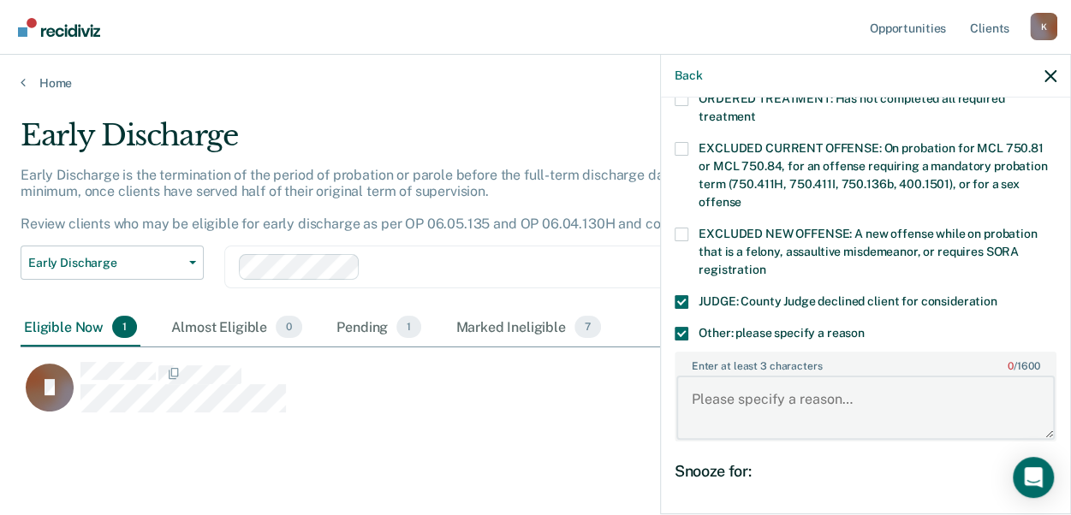
click at [744, 380] on textarea "Enter at least 3 characters 0 / 1600" at bounding box center [865, 407] width 378 height 63
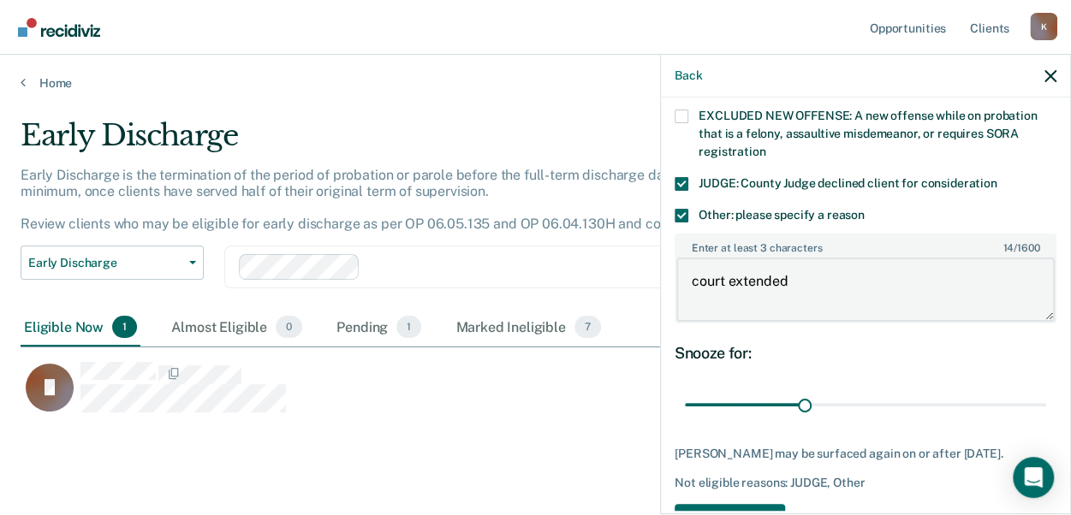
scroll to position [671, 0]
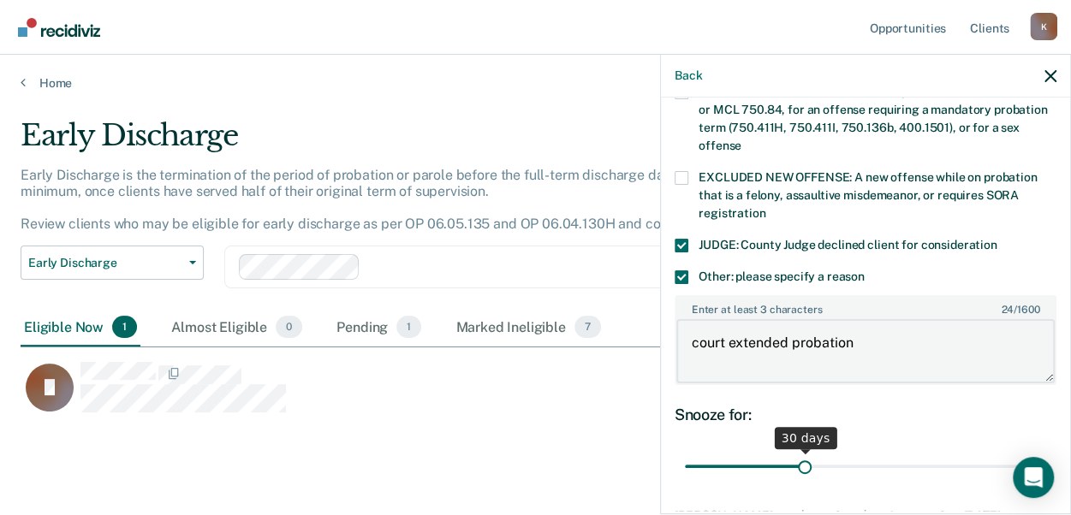
type textarea "court extended probation"
drag, startPoint x: 802, startPoint y: 444, endPoint x: 1075, endPoint y: 407, distance: 275.5
type input "90"
click at [1046, 451] on input "range" at bounding box center [865, 466] width 361 height 30
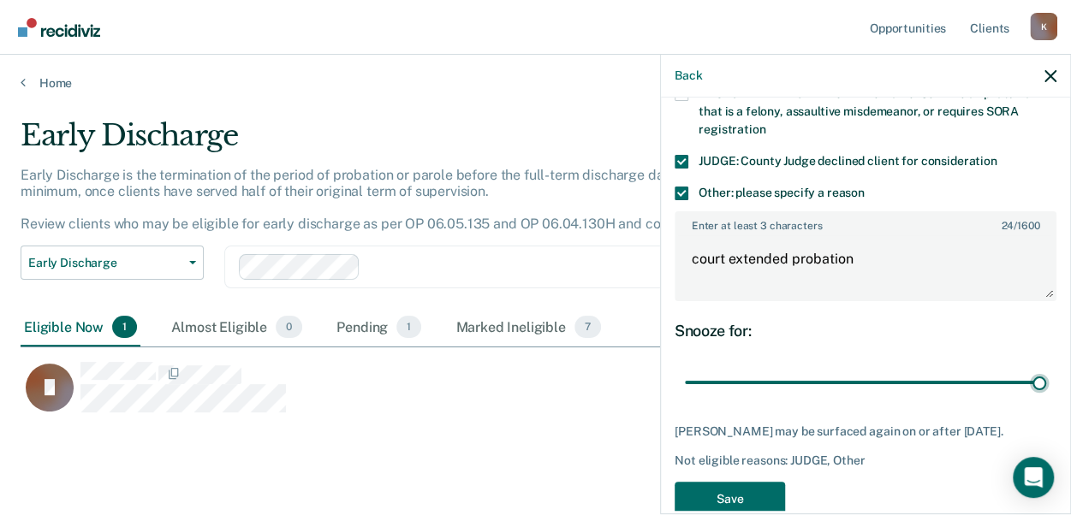
scroll to position [770, 0]
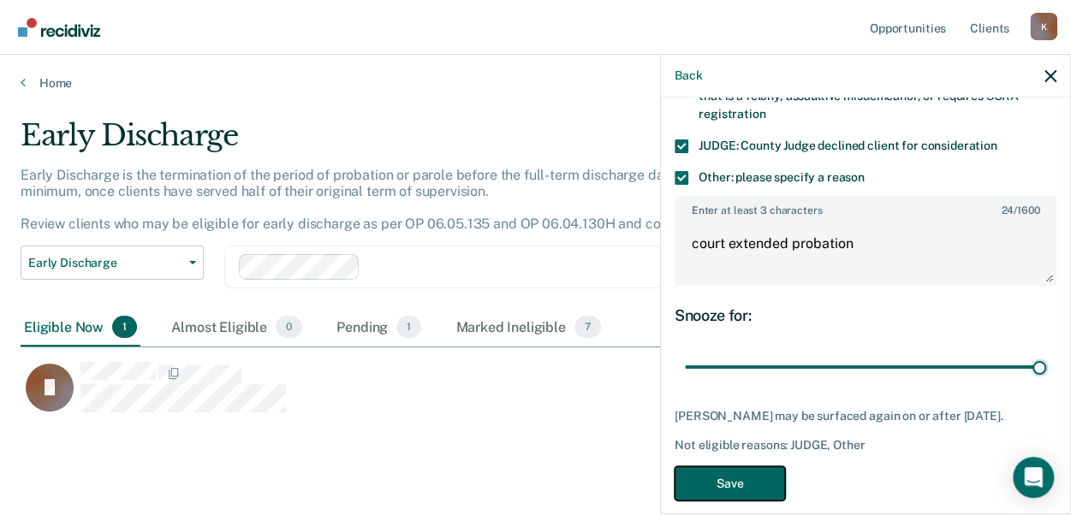
click at [700, 469] on button "Save" at bounding box center [729, 483] width 110 height 35
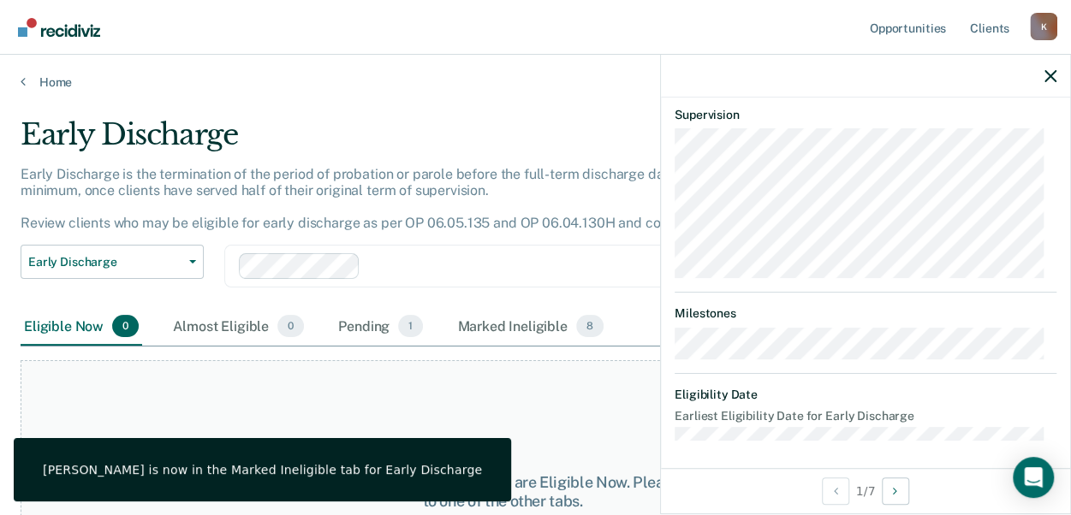
scroll to position [0, 0]
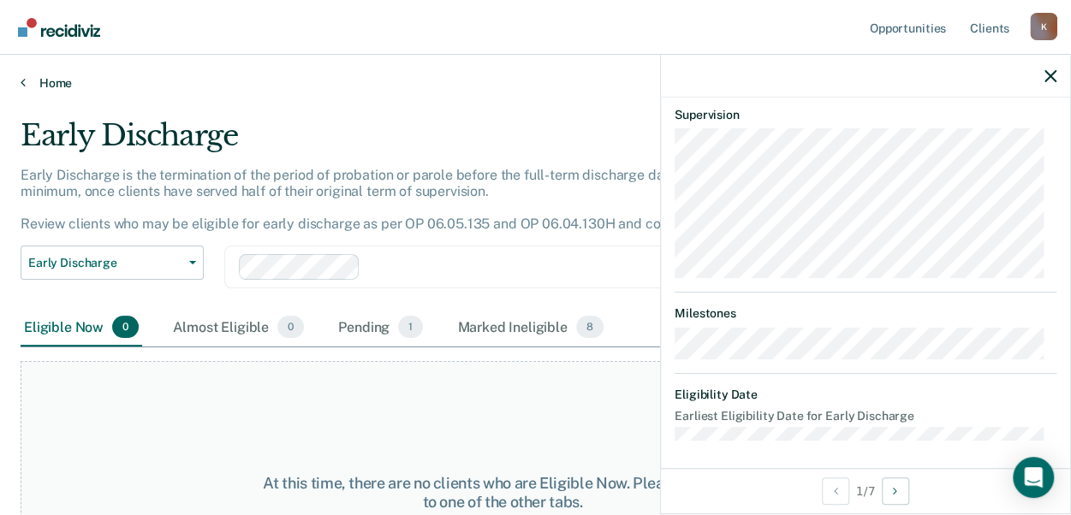
click at [47, 75] on link "Home" at bounding box center [536, 82] width 1030 height 15
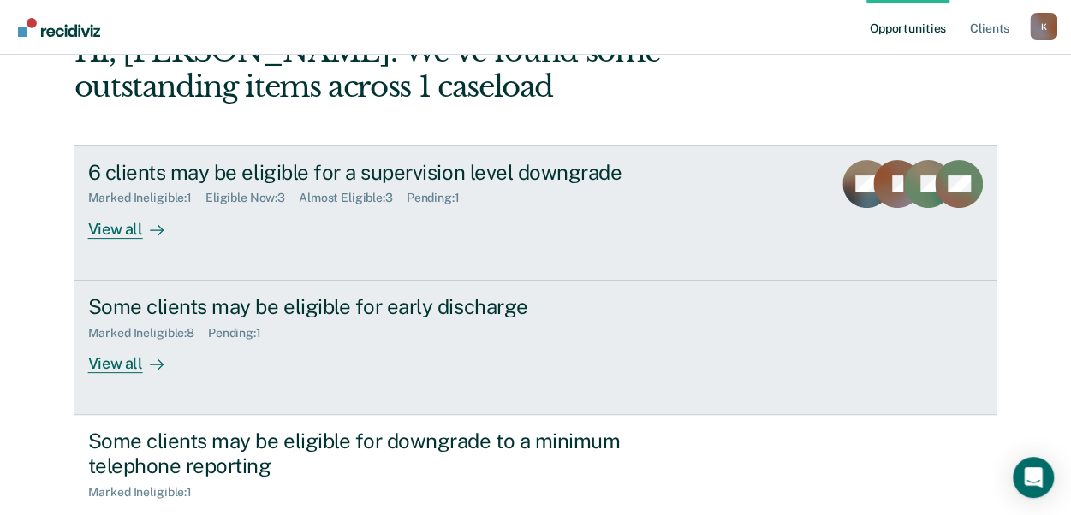
scroll to position [94, 0]
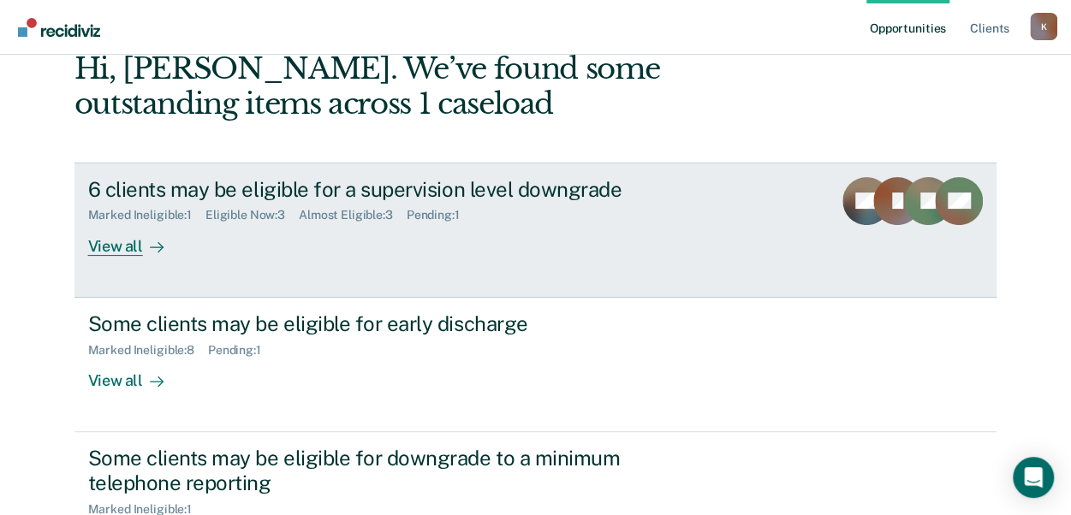
click at [104, 242] on div "View all" at bounding box center [136, 239] width 96 height 33
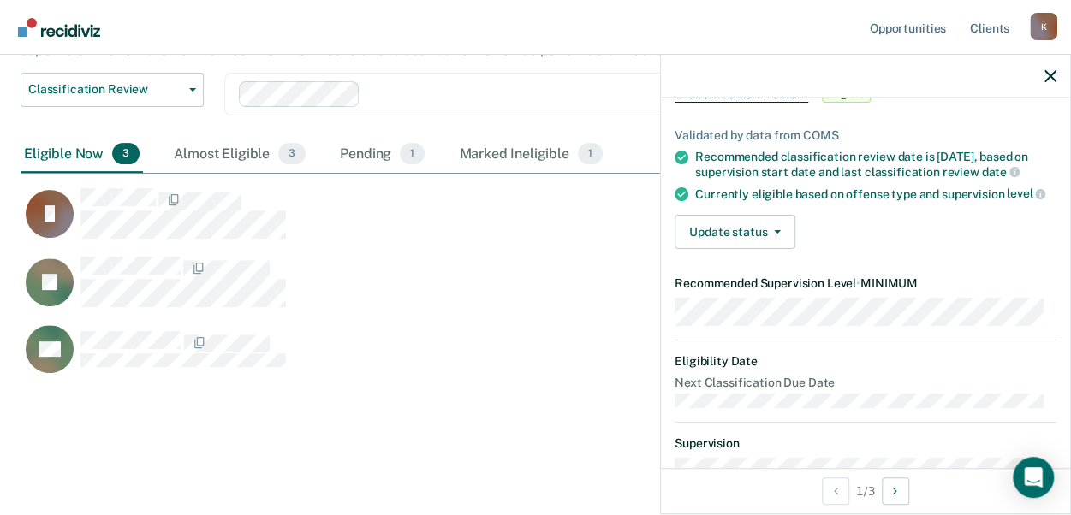
scroll to position [86, 0]
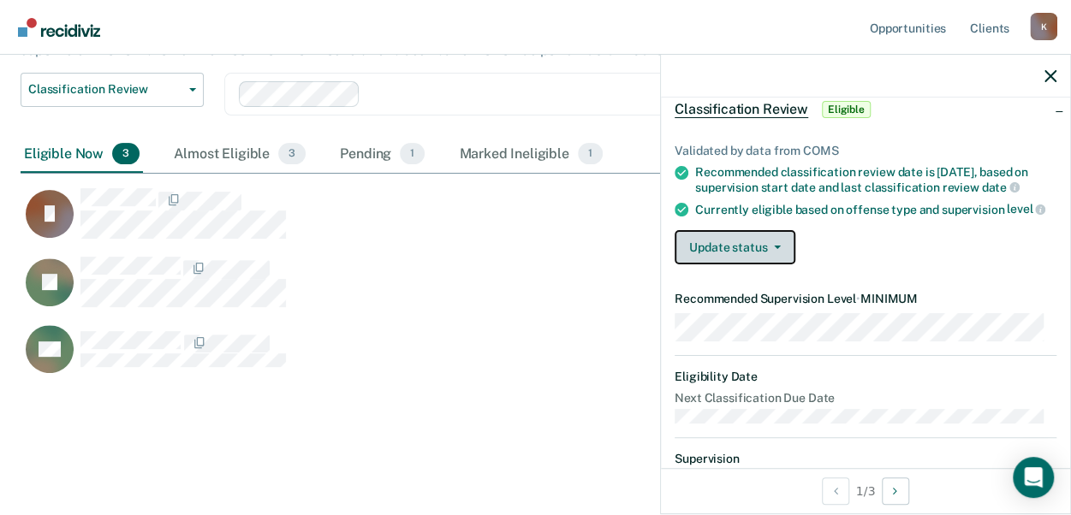
click at [702, 259] on button "Update status" at bounding box center [734, 247] width 121 height 34
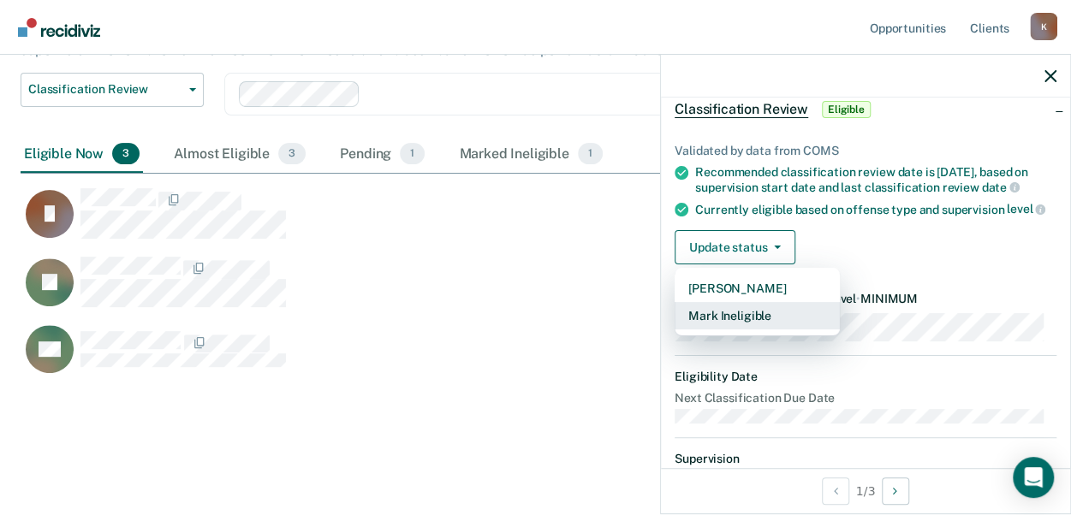
click at [724, 330] on button "Mark Ineligible" at bounding box center [756, 315] width 165 height 27
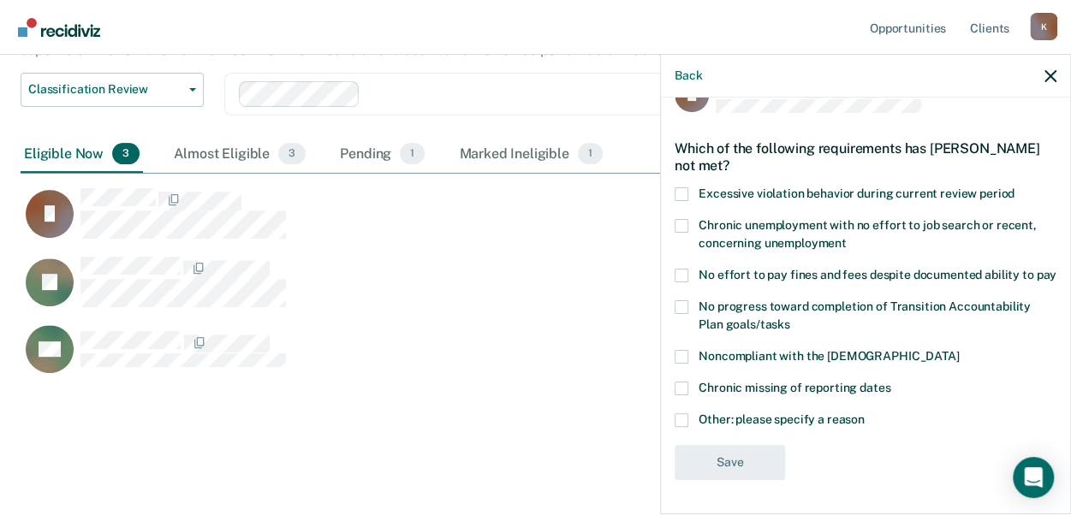
scroll to position [56, 0]
click at [685, 419] on span at bounding box center [681, 420] width 14 height 14
click at [864, 413] on input "Other: please specify a reason" at bounding box center [864, 413] width 0 height 0
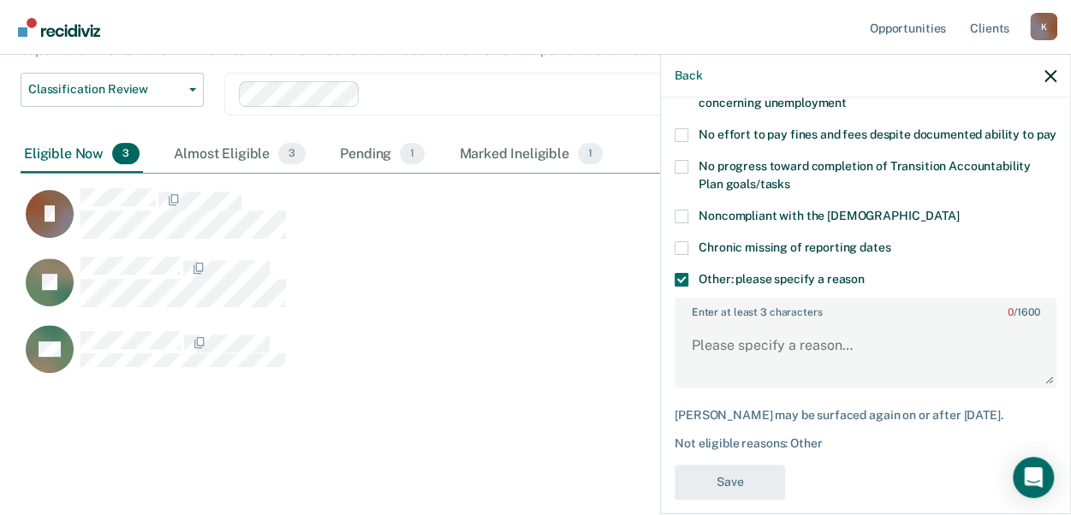
scroll to position [216, 0]
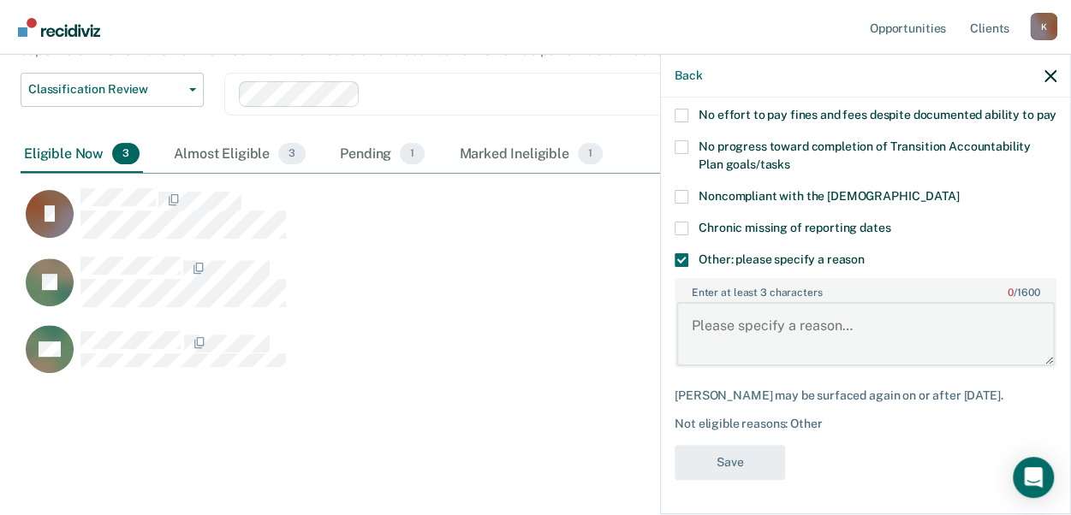
click at [740, 316] on textarea "Enter at least 3 characters 0 / 1600" at bounding box center [865, 333] width 378 height 63
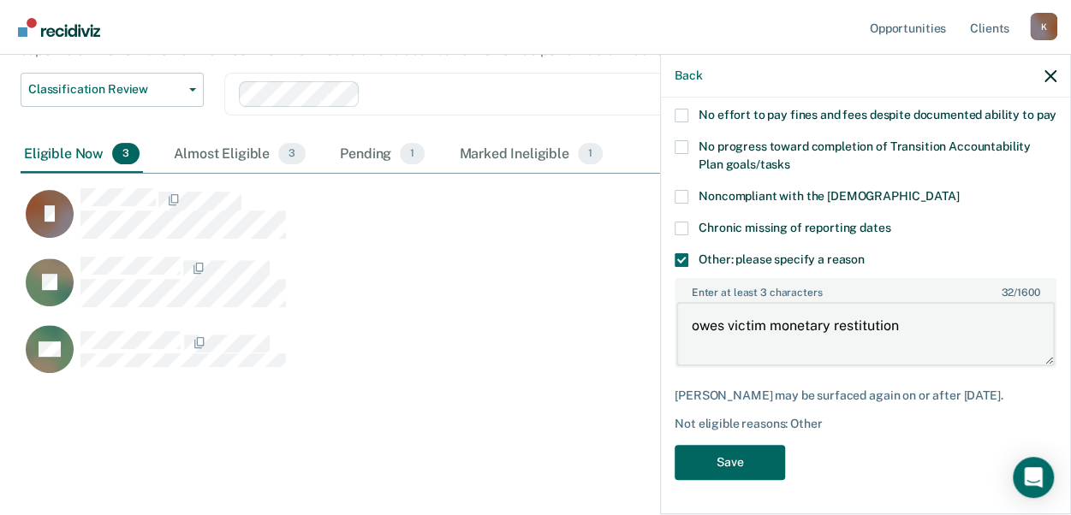
type textarea "owes victim monetary restitution"
click at [770, 458] on button "Save" at bounding box center [729, 462] width 110 height 35
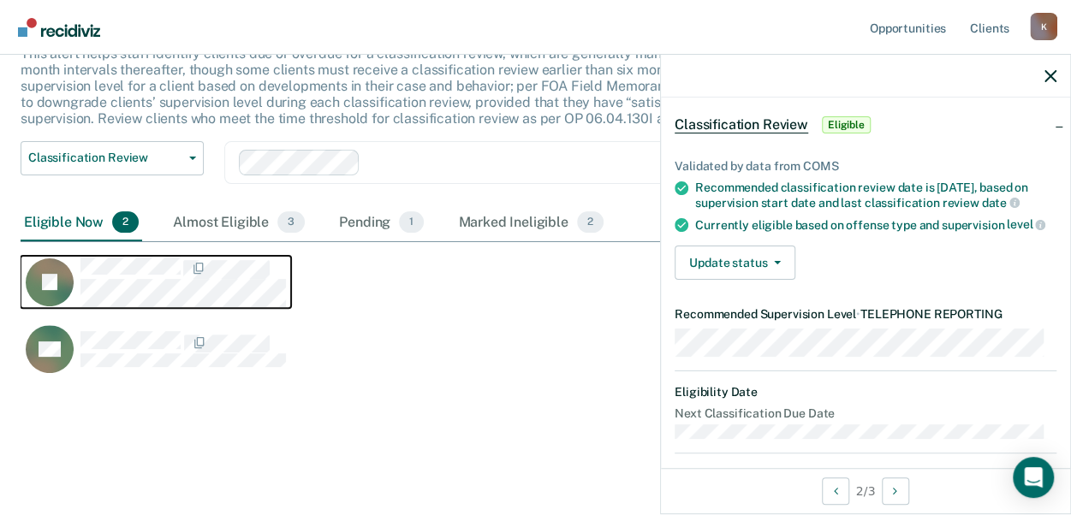
scroll to position [61, 0]
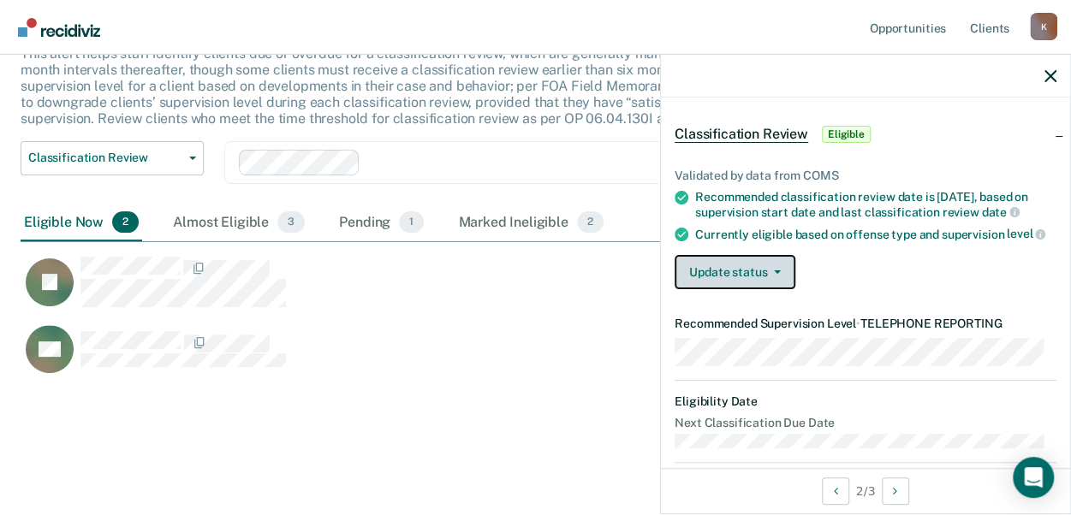
click at [721, 289] on button "Update status" at bounding box center [734, 272] width 121 height 34
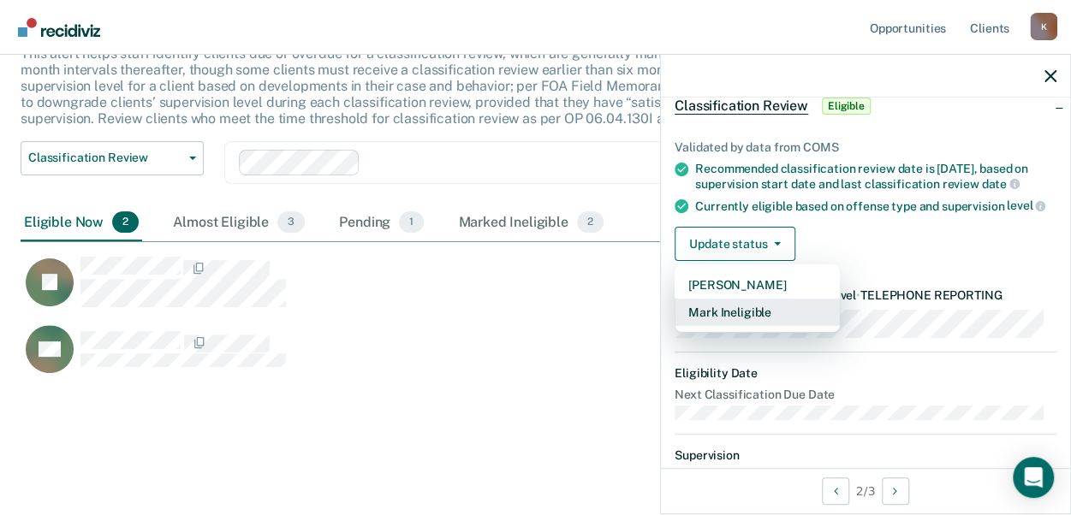
click at [734, 326] on button "Mark Ineligible" at bounding box center [756, 312] width 165 height 27
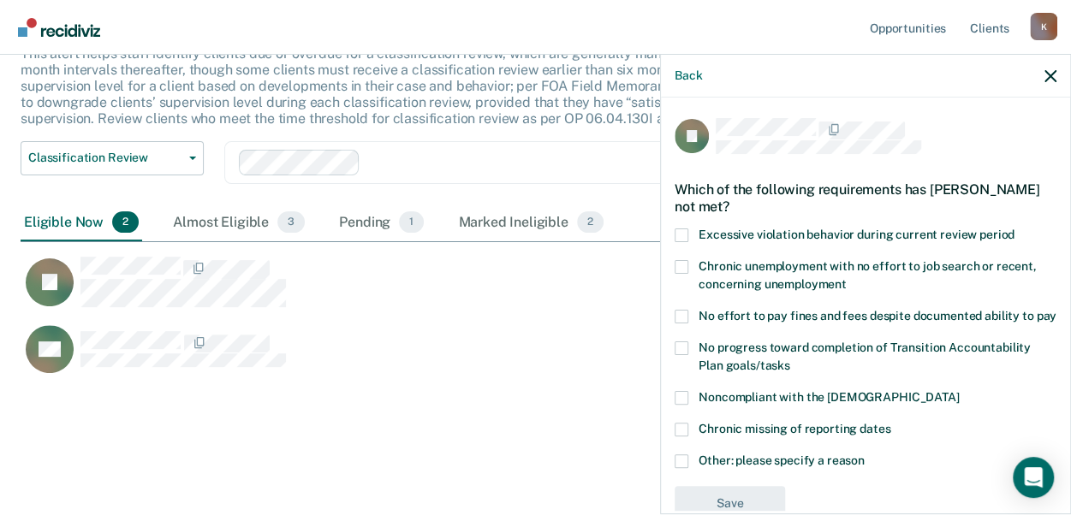
scroll to position [56, 0]
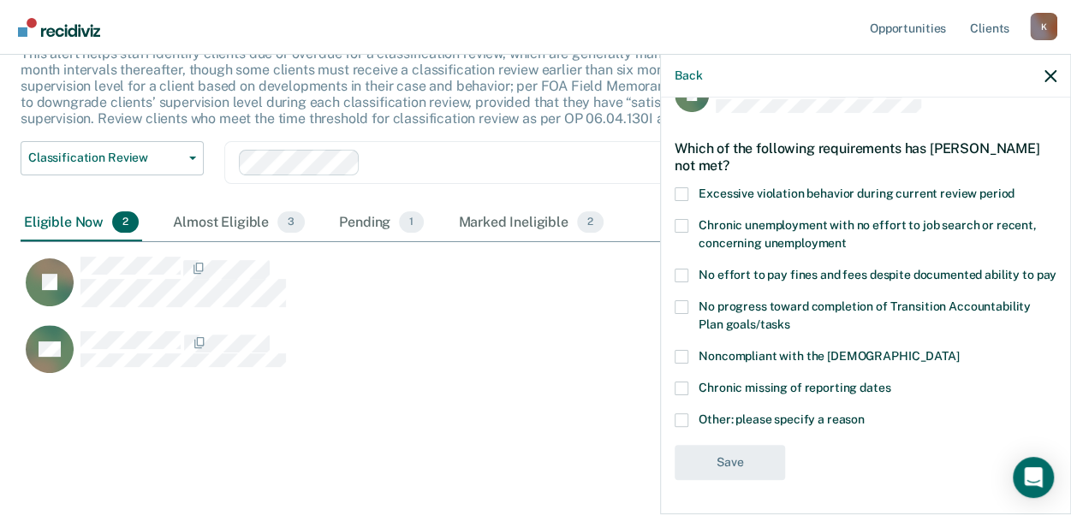
click at [680, 419] on span at bounding box center [681, 420] width 14 height 14
click at [864, 413] on input "Other: please specify a reason" at bounding box center [864, 413] width 0 height 0
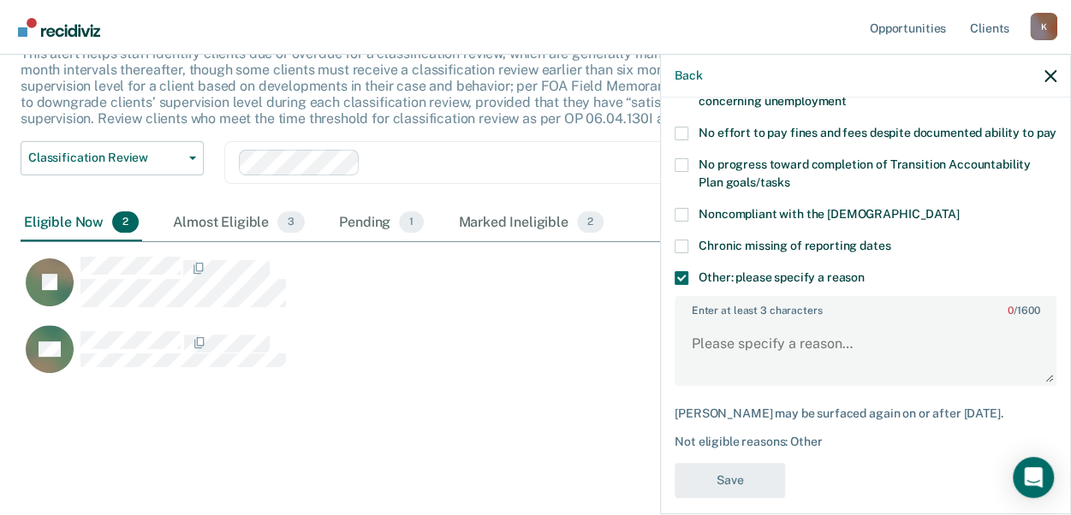
scroll to position [216, 0]
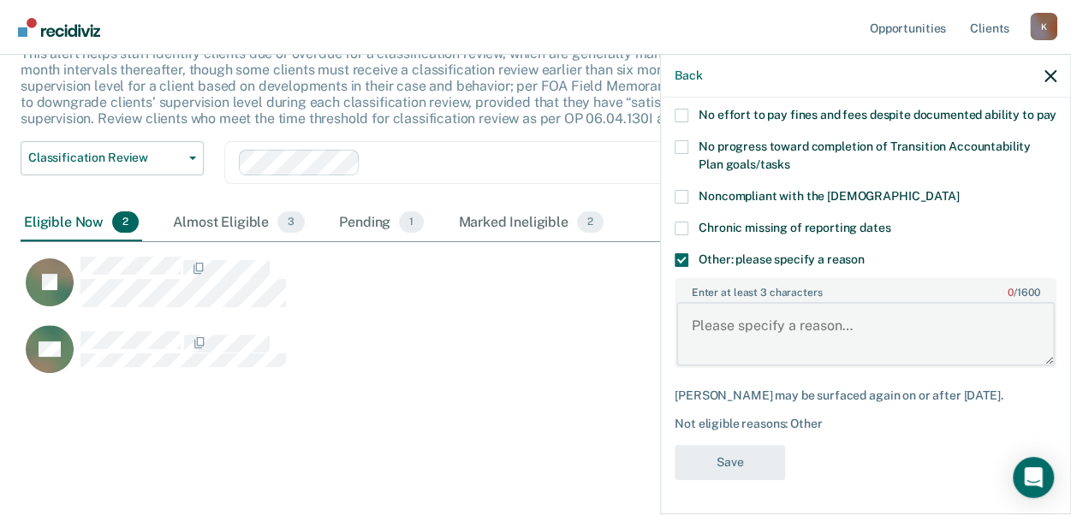
click at [734, 350] on textarea "Enter at least 3 characters 0 / 1600" at bounding box center [865, 333] width 378 height 63
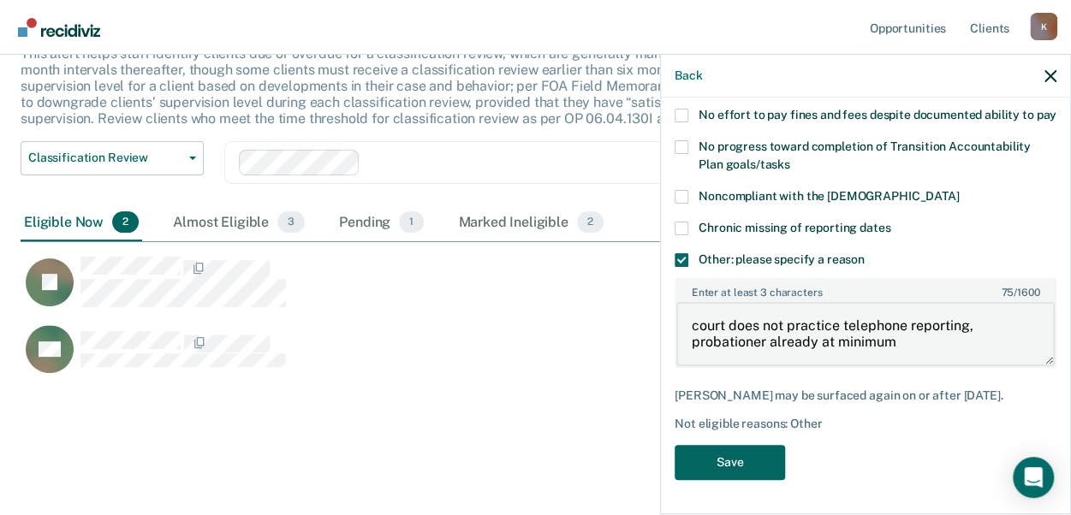
type textarea "court does not practice telephone reporting, probationer already at minimum"
click at [704, 470] on button "Save" at bounding box center [729, 462] width 110 height 35
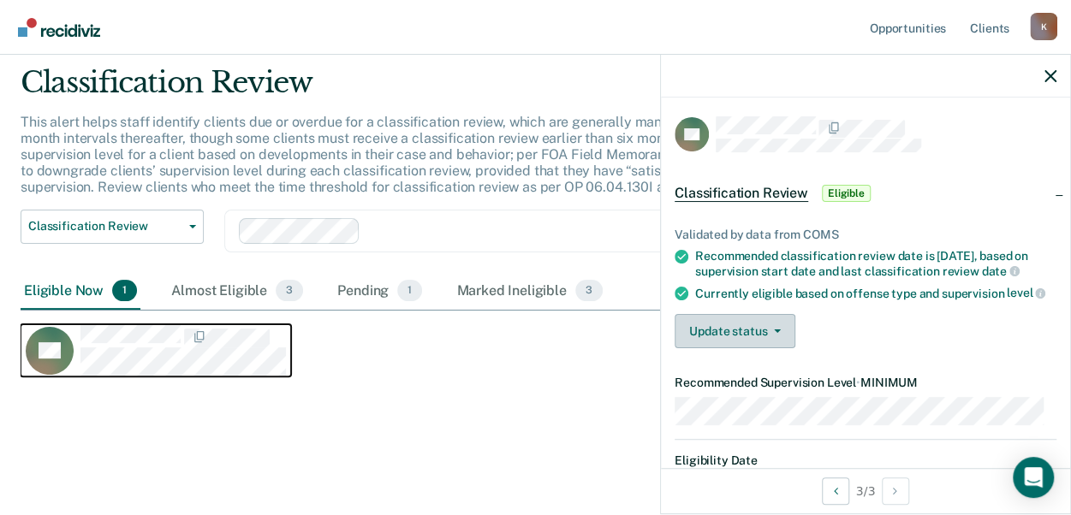
scroll to position [0, 0]
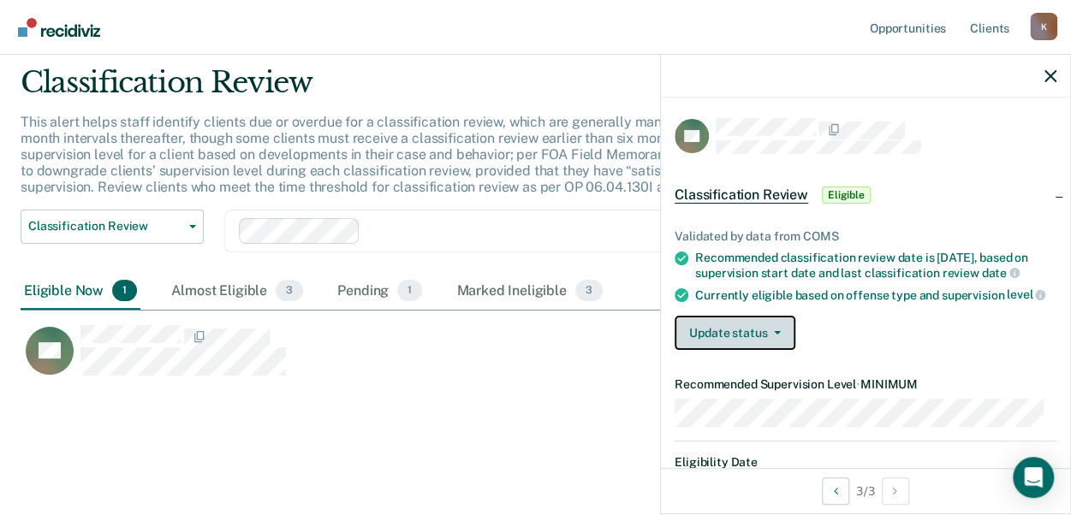
click at [741, 350] on button "Update status" at bounding box center [734, 333] width 121 height 34
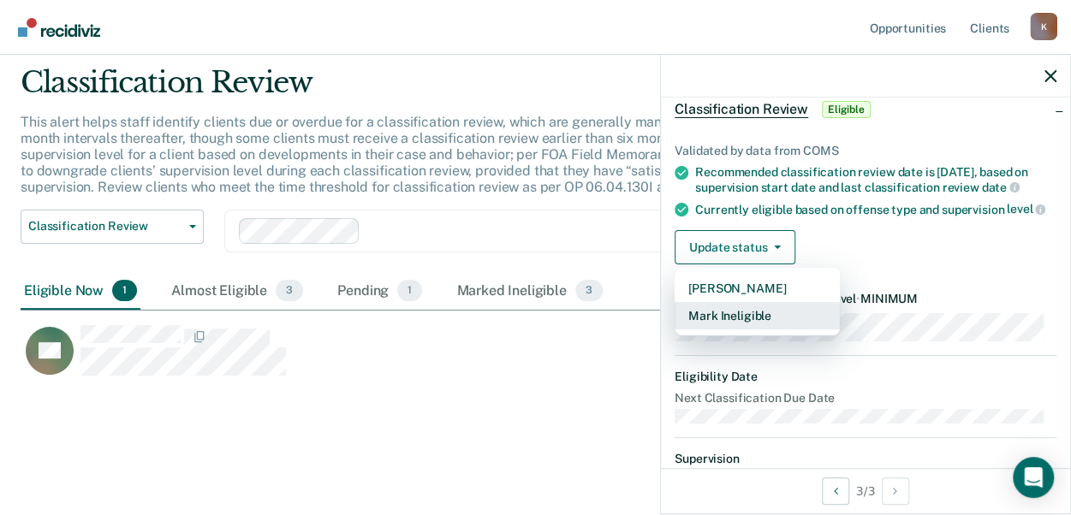
click at [734, 330] on button "Mark Ineligible" at bounding box center [756, 315] width 165 height 27
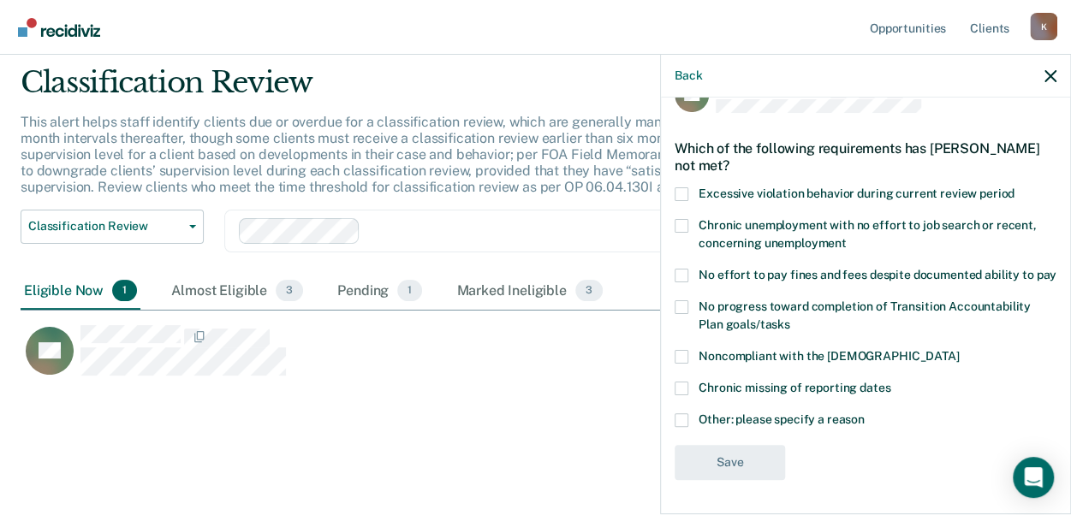
scroll to position [56, 0]
click at [689, 428] on label "Other: please specify a reason" at bounding box center [865, 422] width 382 height 18
click at [864, 413] on input "Other: please specify a reason" at bounding box center [864, 413] width 0 height 0
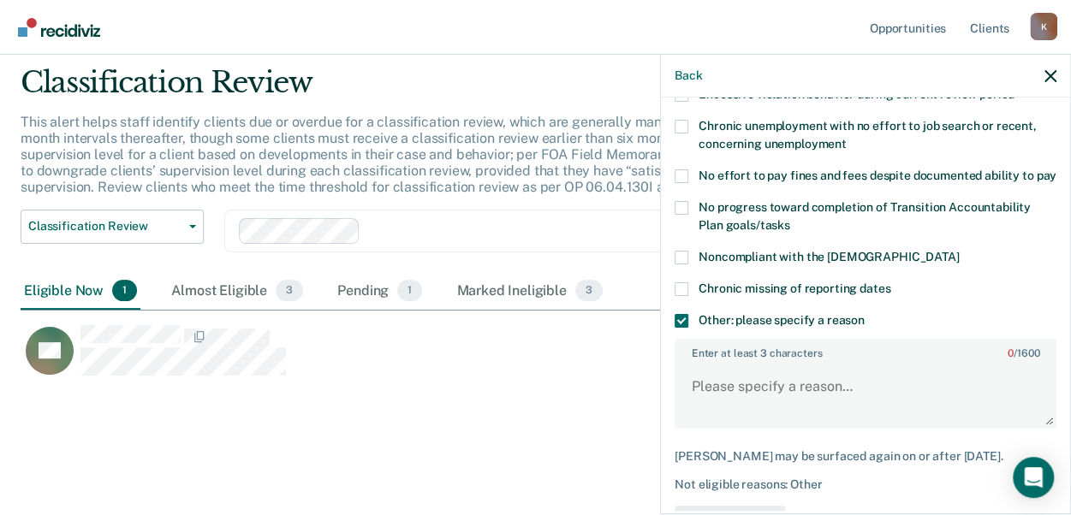
scroll to position [169, 0]
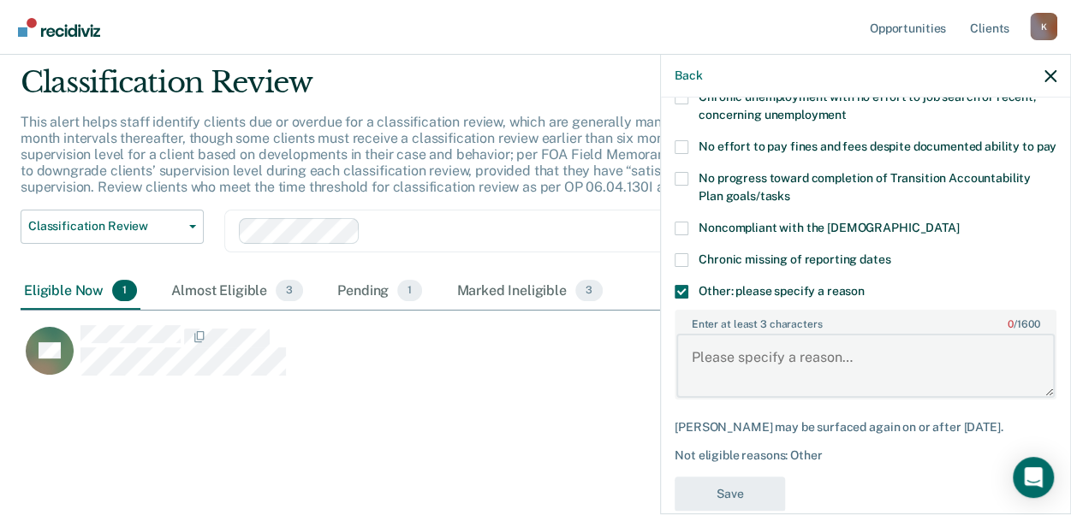
click at [727, 391] on textarea "Enter at least 3 characters 0 / 1600" at bounding box center [865, 365] width 378 height 63
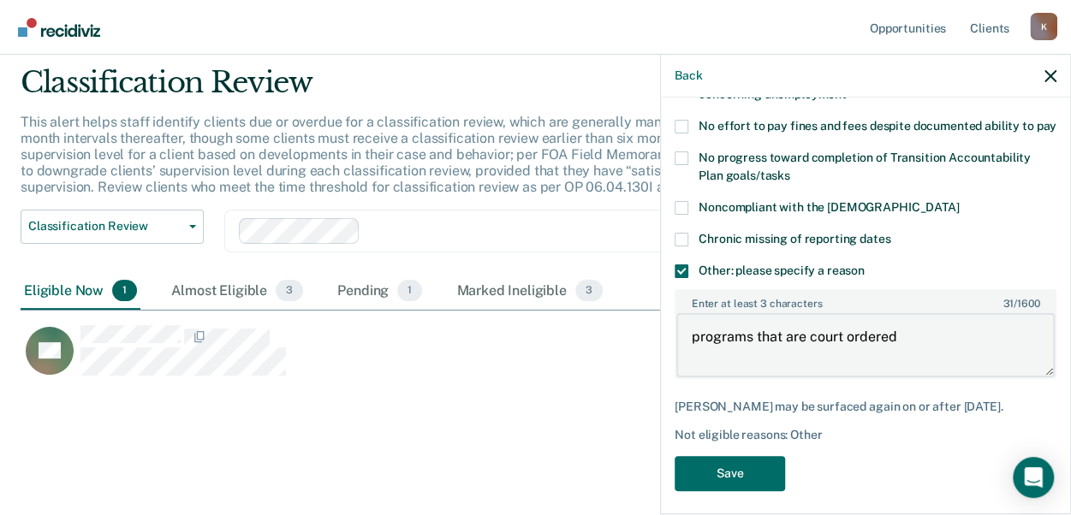
scroll to position [216, 0]
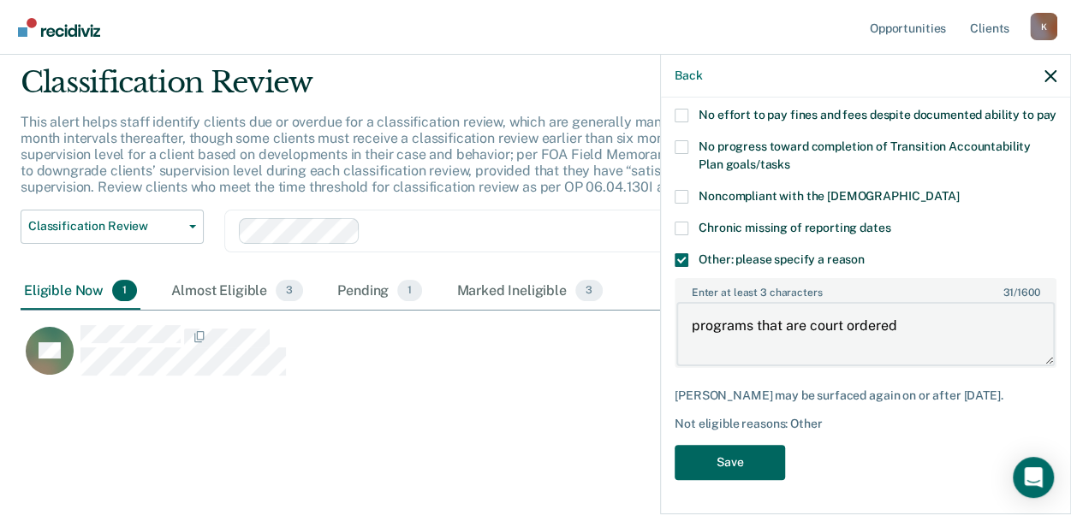
type textarea "programs that are court ordered"
click at [719, 460] on button "Save" at bounding box center [729, 462] width 110 height 35
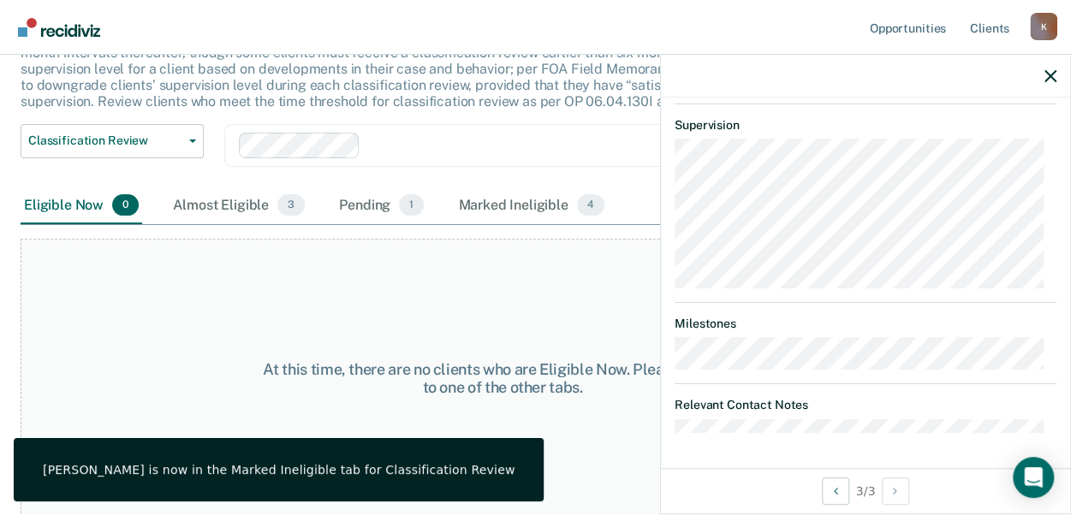
scroll to position [0, 0]
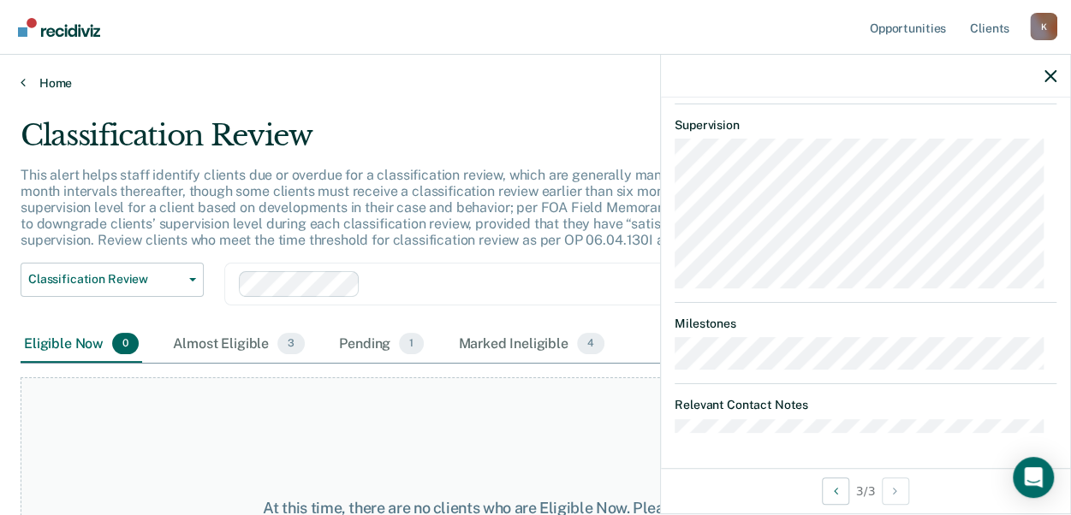
click at [48, 83] on link "Home" at bounding box center [536, 82] width 1030 height 15
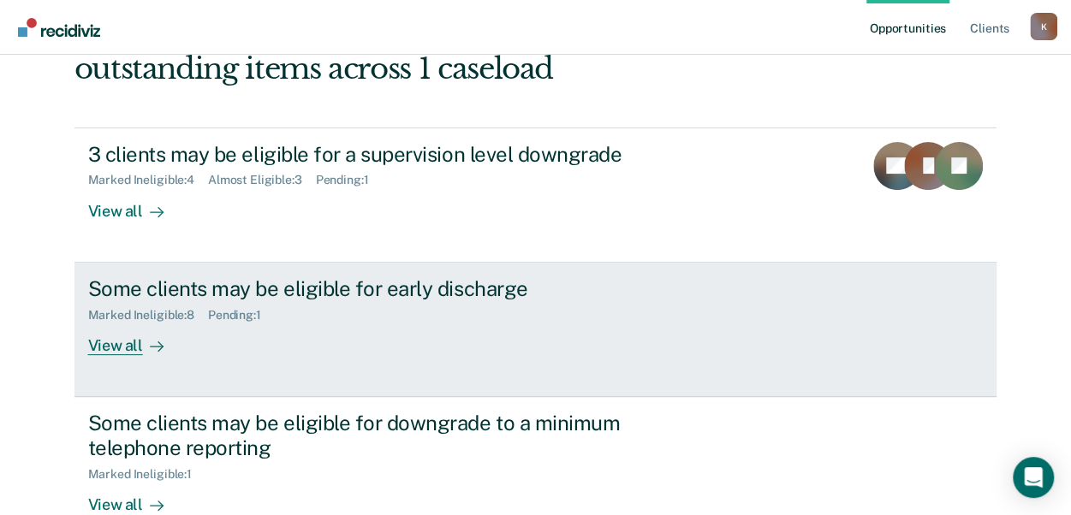
scroll to position [122, 0]
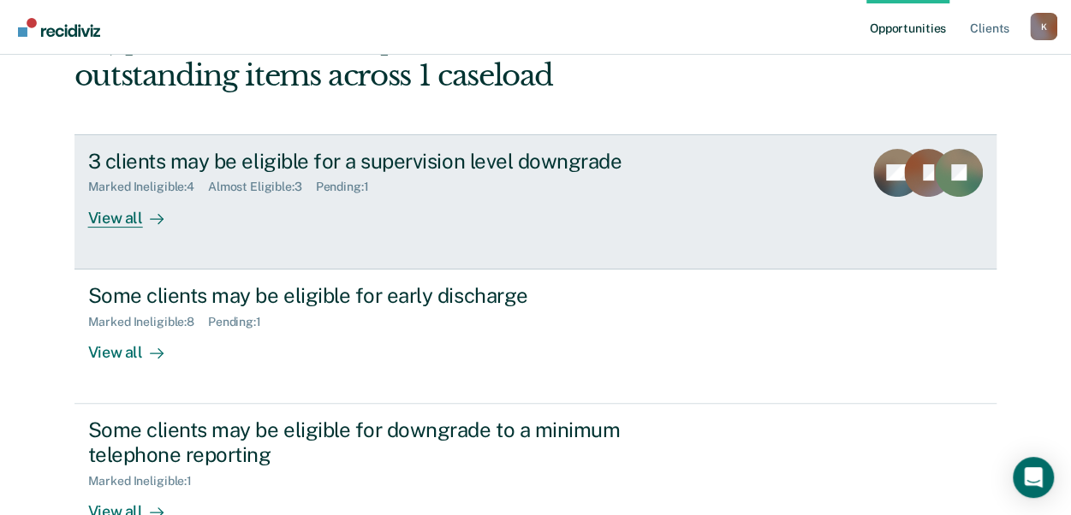
click at [332, 183] on div "Pending : 1" at bounding box center [349, 187] width 67 height 15
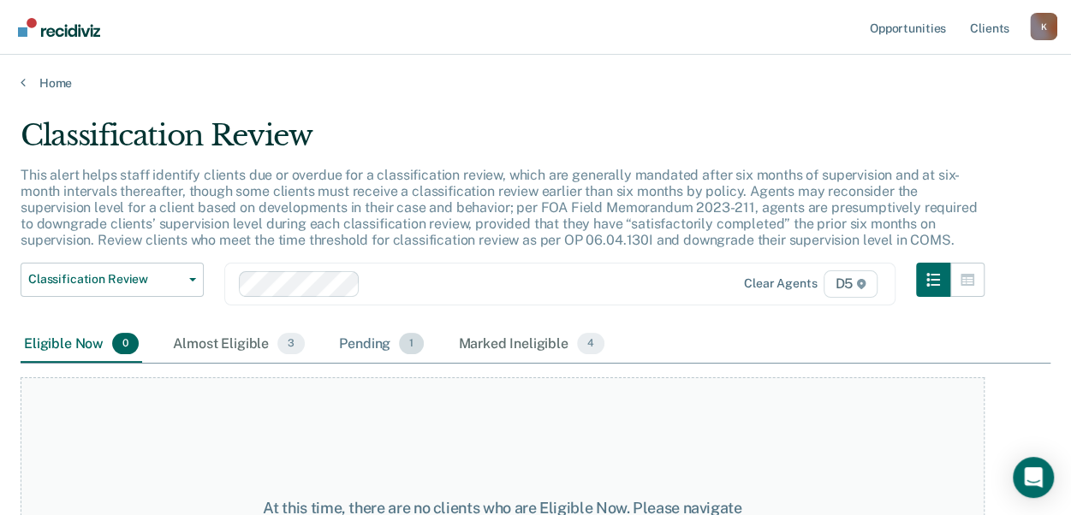
click at [353, 342] on div "Pending 1" at bounding box center [382, 345] width 92 height 38
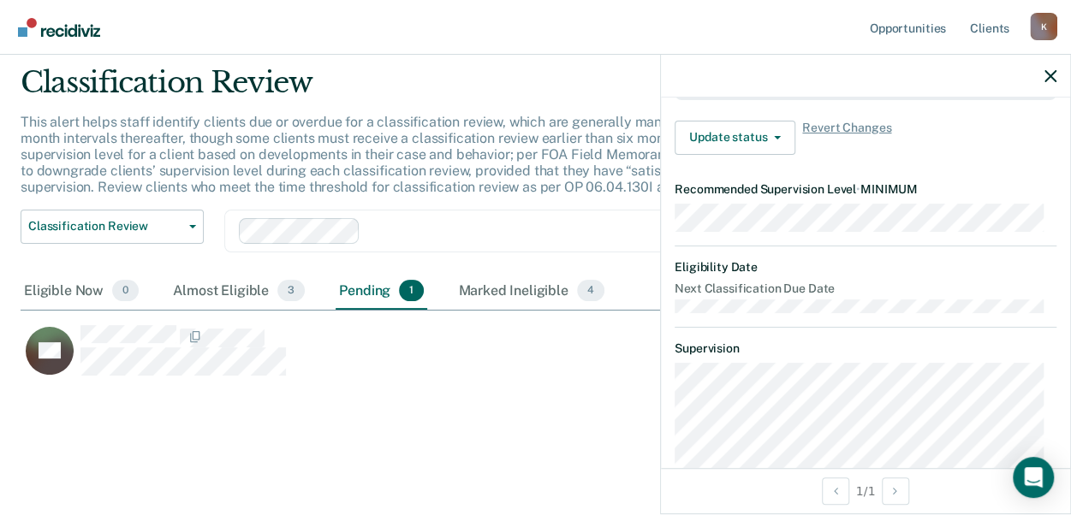
scroll to position [285, 0]
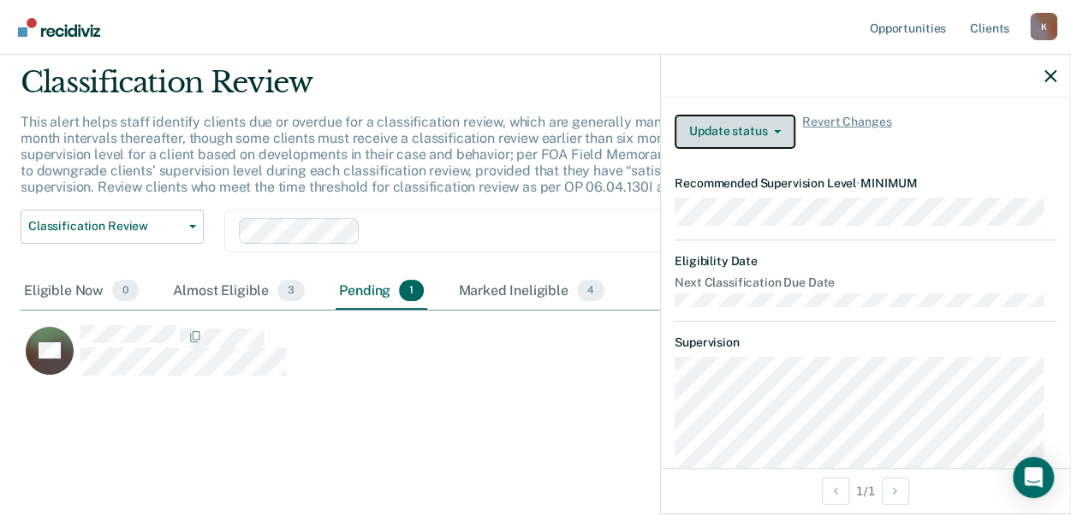
click at [712, 141] on button "Update status" at bounding box center [734, 132] width 121 height 34
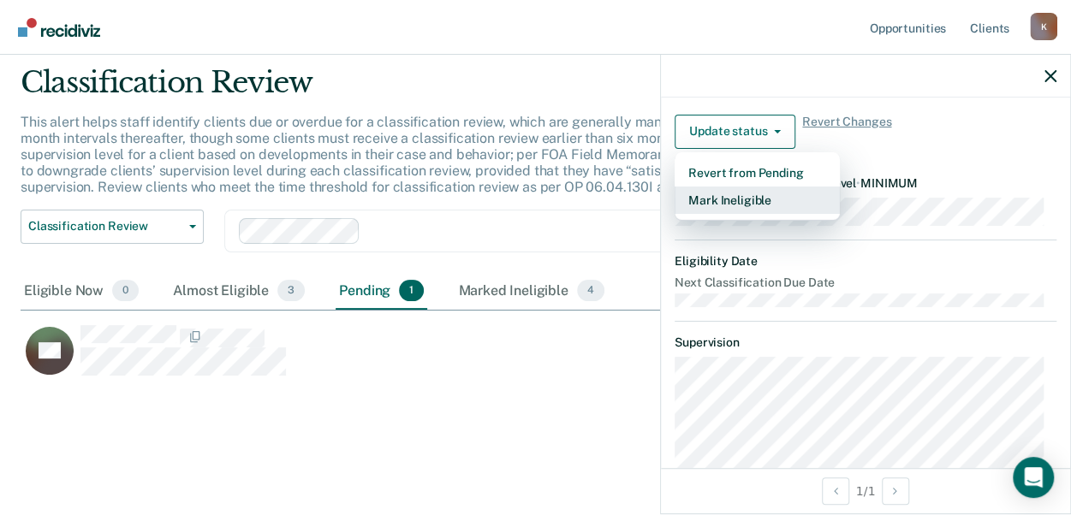
click at [733, 208] on button "Mark Ineligible" at bounding box center [756, 200] width 165 height 27
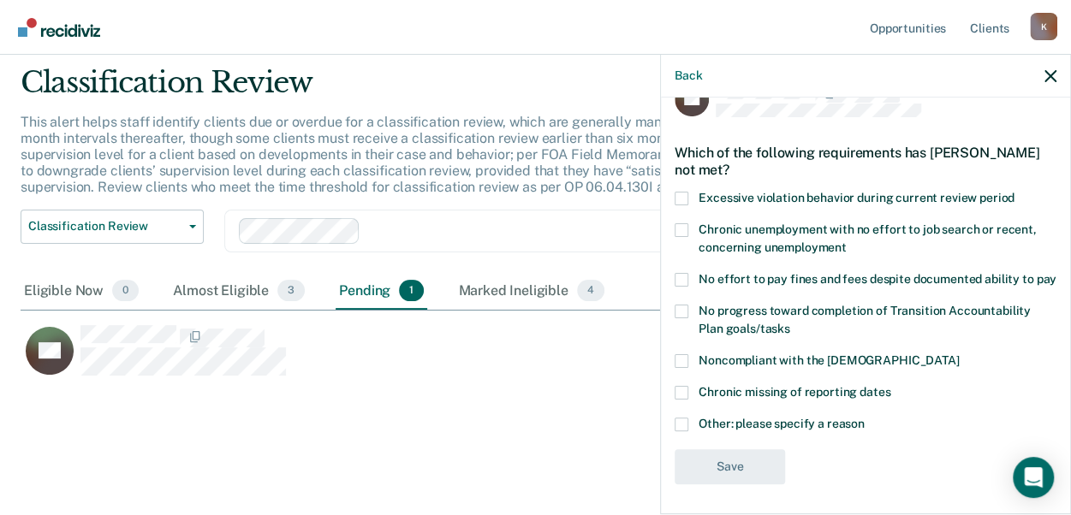
scroll to position [56, 0]
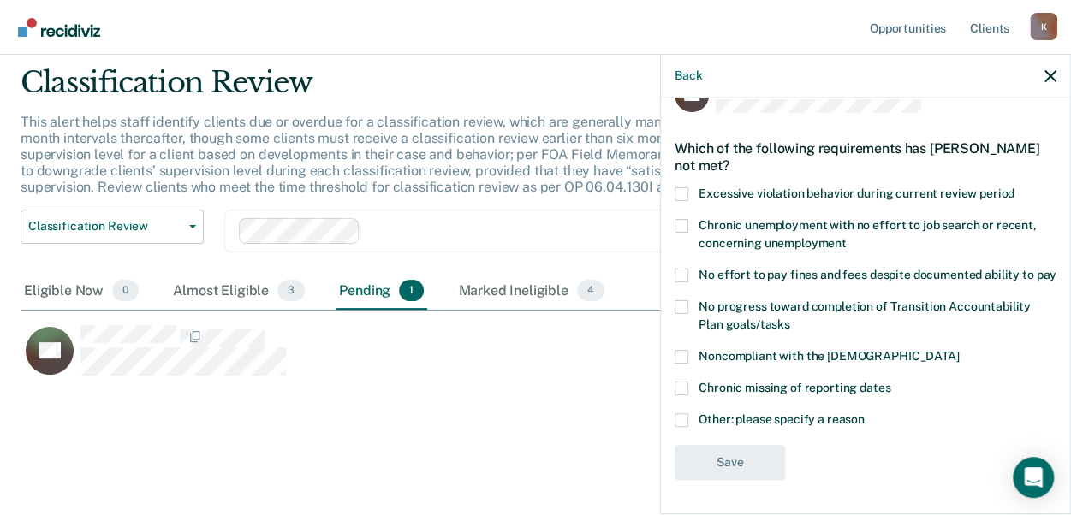
click at [683, 425] on span at bounding box center [681, 420] width 14 height 14
click at [864, 413] on input "Other: please specify a reason" at bounding box center [864, 413] width 0 height 0
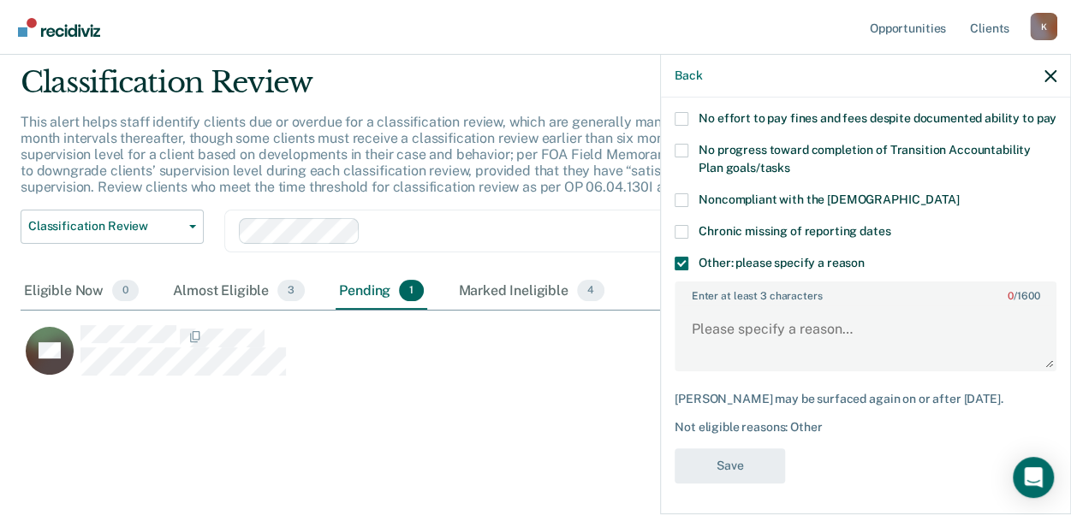
scroll to position [199, 0]
click at [727, 355] on textarea "Enter at least 3 characters 0 / 1600" at bounding box center [865, 336] width 378 height 63
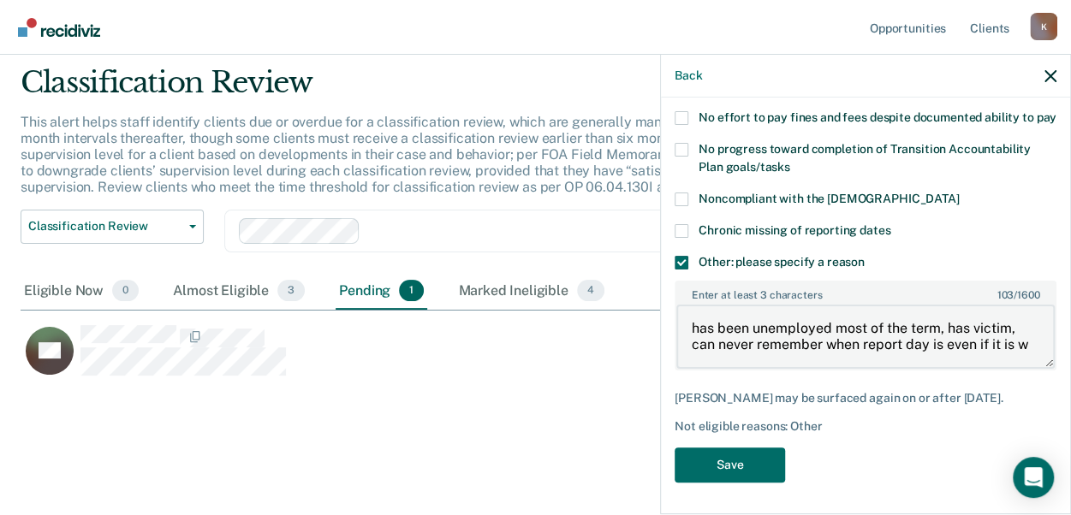
scroll to position [3, 0]
type textarea "has been unemployed most of the term, has victim, can never remember when repor…"
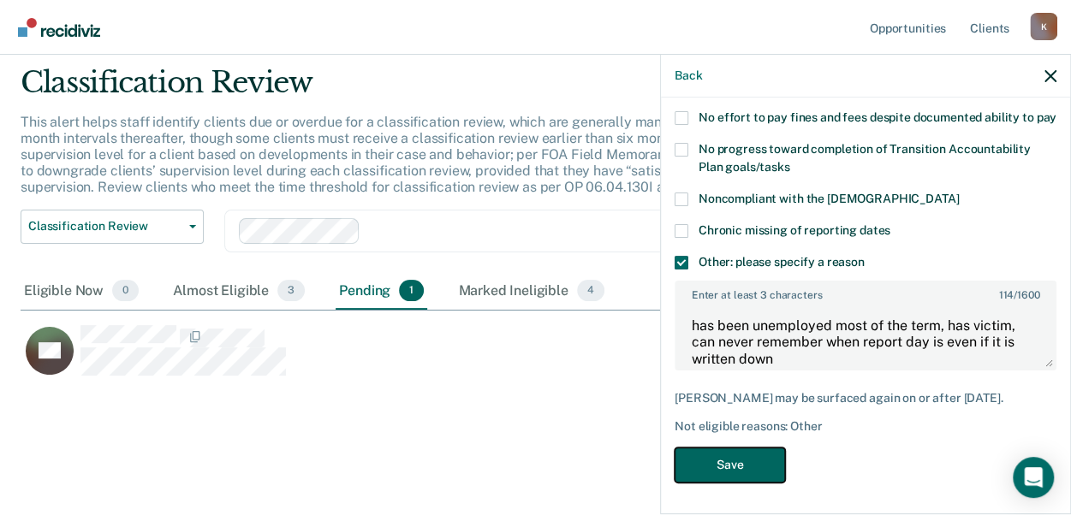
click at [695, 474] on button "Save" at bounding box center [729, 465] width 110 height 35
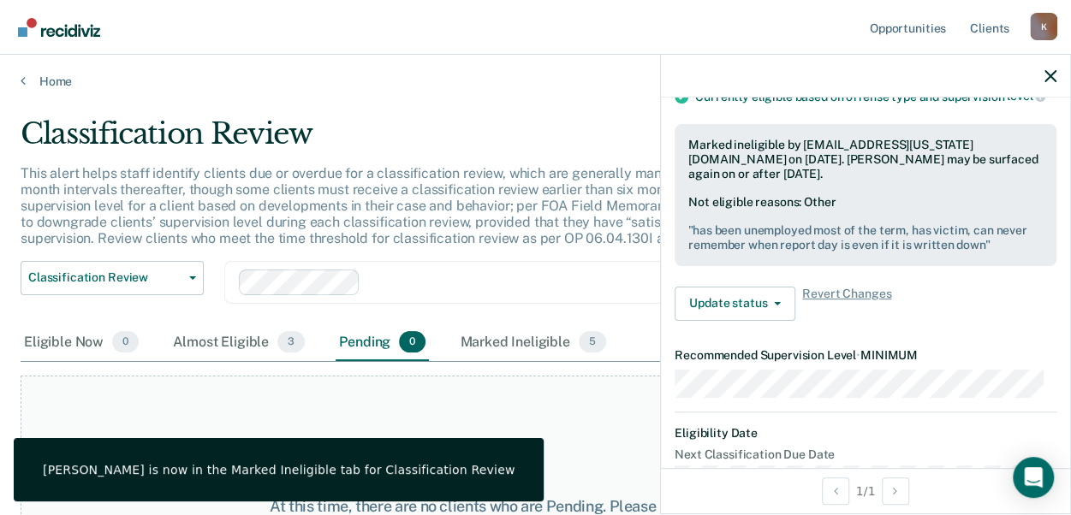
scroll to position [0, 0]
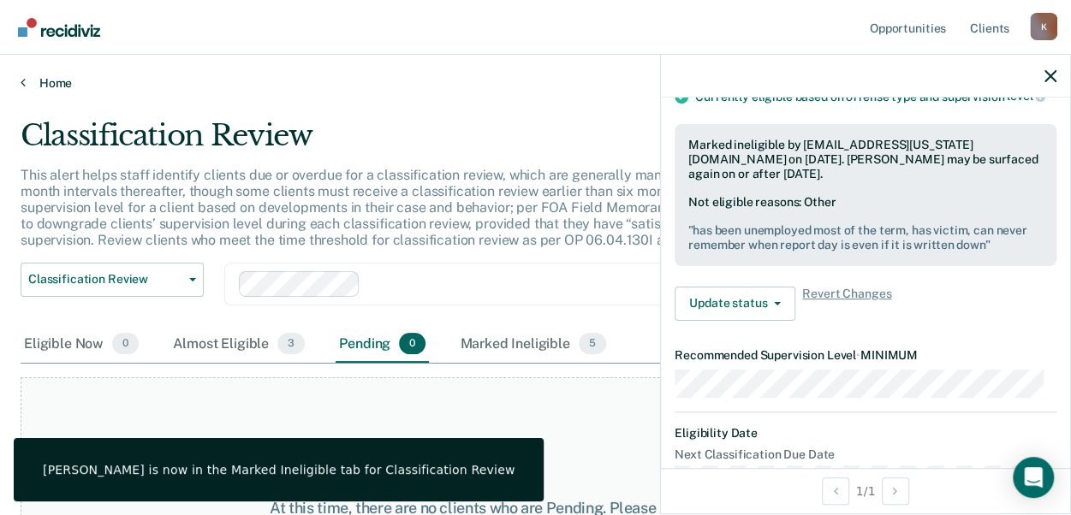
click at [50, 78] on link "Home" at bounding box center [536, 82] width 1030 height 15
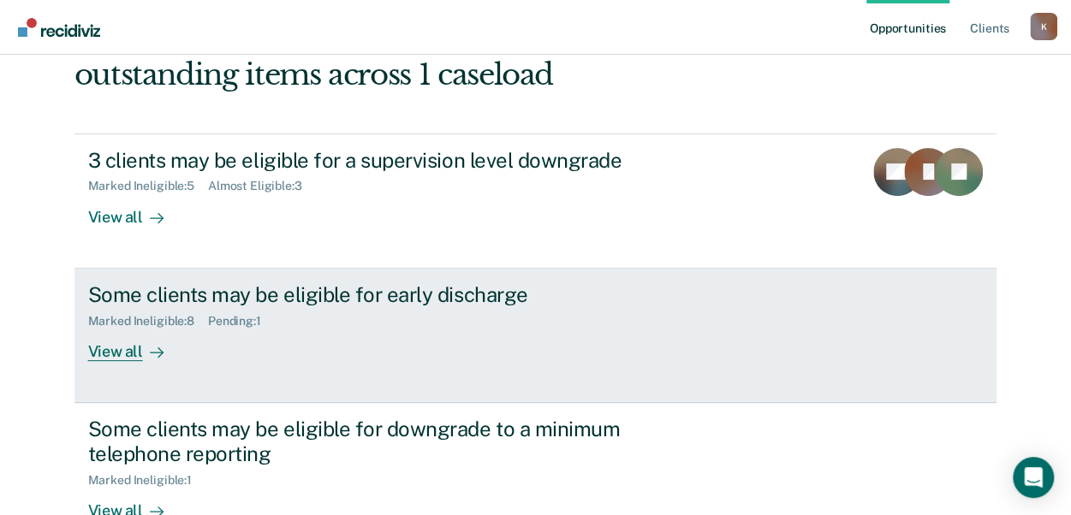
scroll to position [122, 0]
click at [127, 355] on div "View all" at bounding box center [136, 345] width 96 height 33
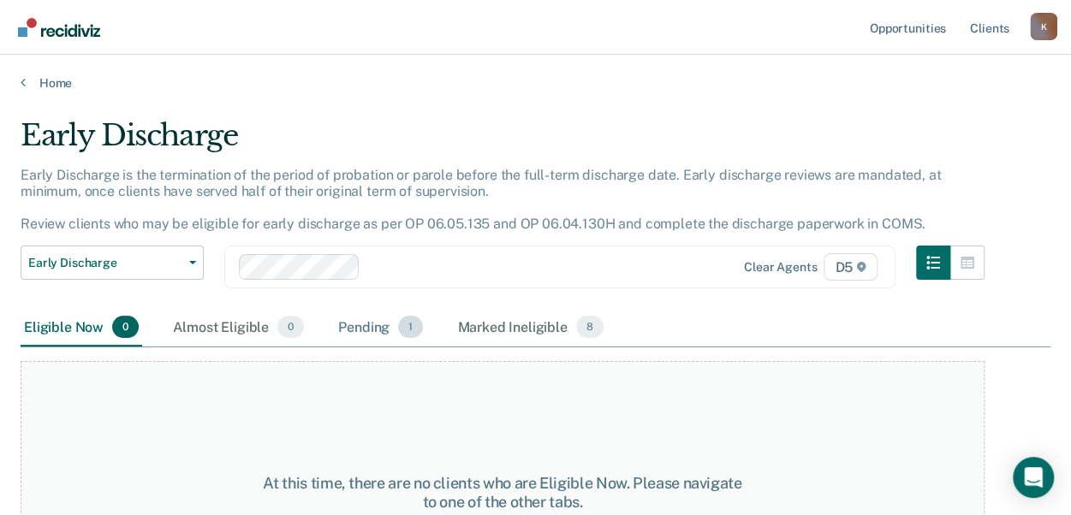
click at [366, 321] on div "Pending 1" at bounding box center [381, 328] width 92 height 38
